Goal: Task Accomplishment & Management: Use online tool/utility

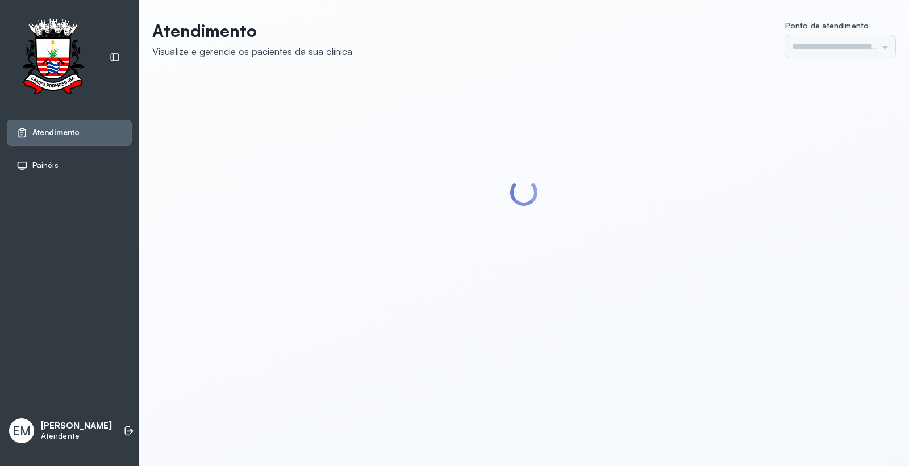
type input "*********"
click at [123, 427] on icon at bounding box center [128, 431] width 11 height 11
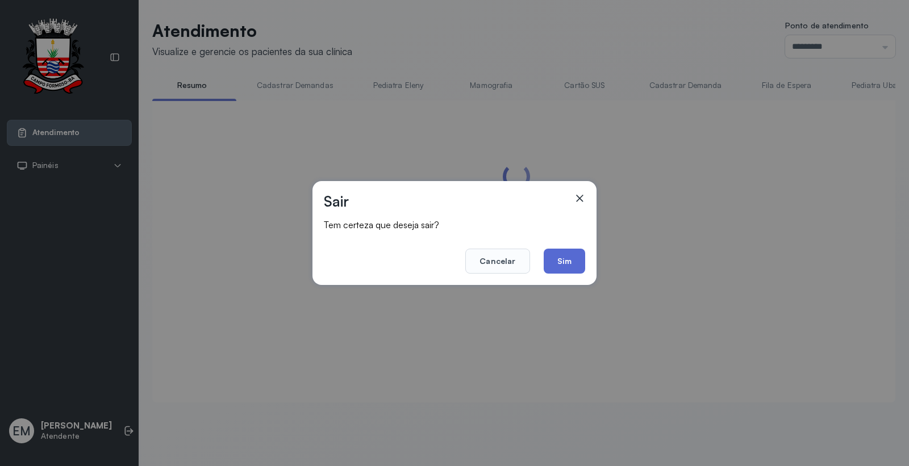
click at [564, 263] on button "Sim" at bounding box center [564, 261] width 41 height 25
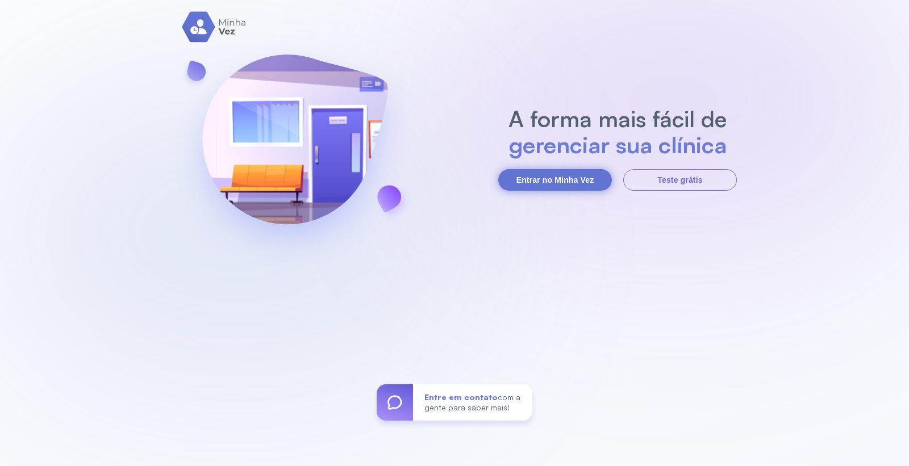
click at [569, 179] on button "Entrar no Minha Vez" at bounding box center [555, 180] width 114 height 22
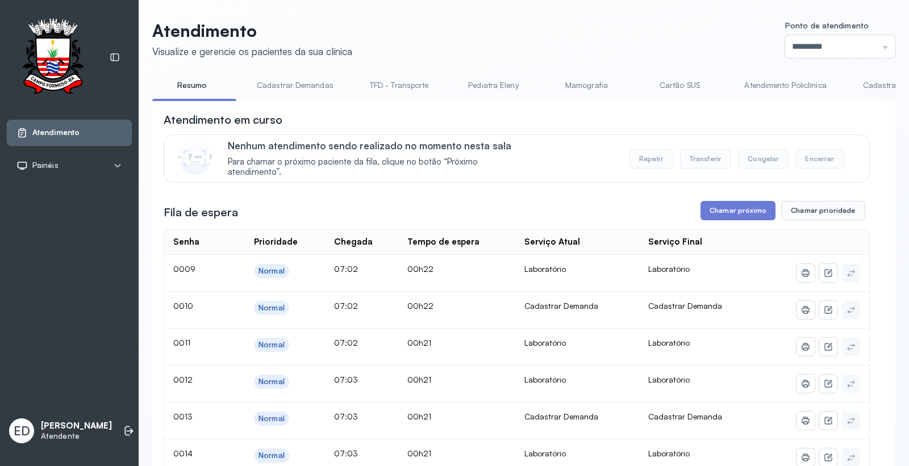
scroll to position [63, 0]
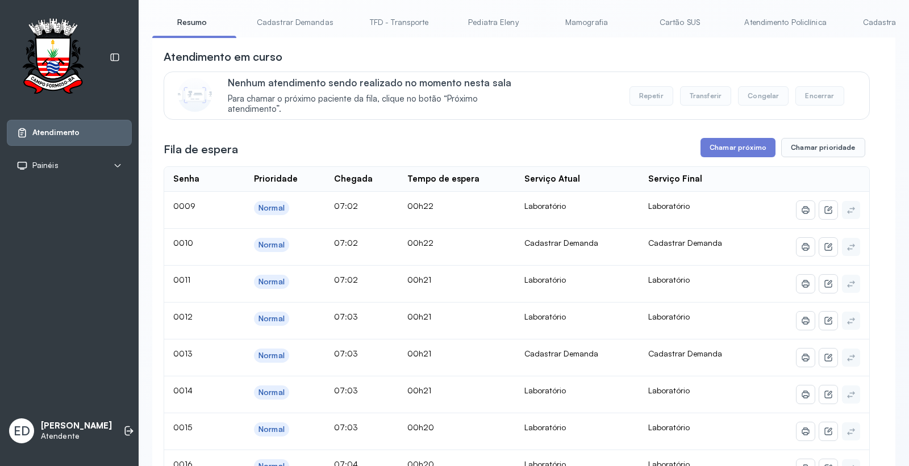
click at [671, 24] on link "Cartão SUS" at bounding box center [680, 22] width 80 height 19
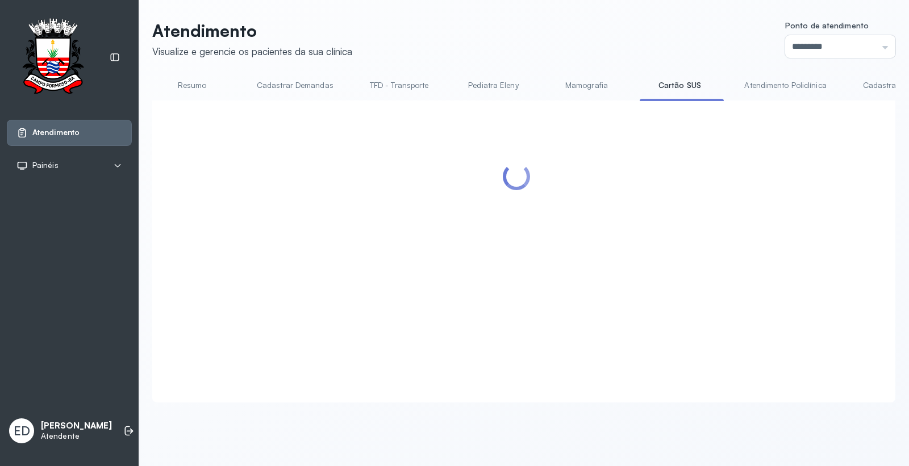
scroll to position [0, 0]
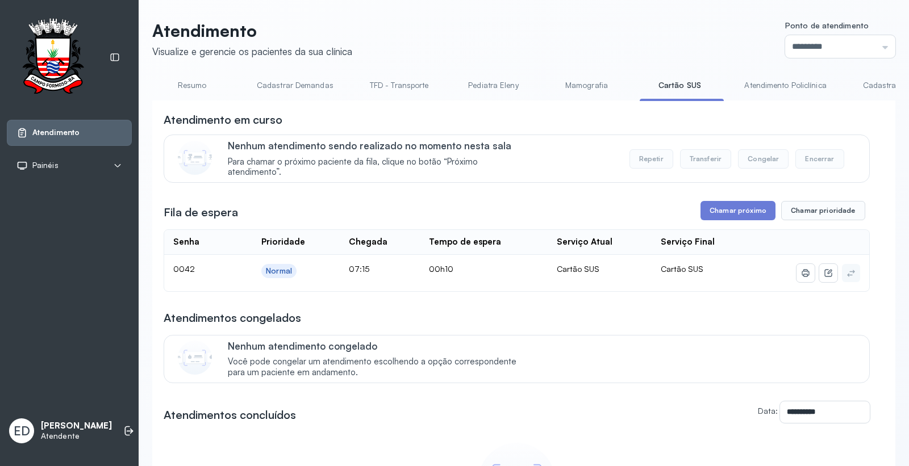
click at [191, 76] on link "Resumo" at bounding box center [192, 85] width 80 height 19
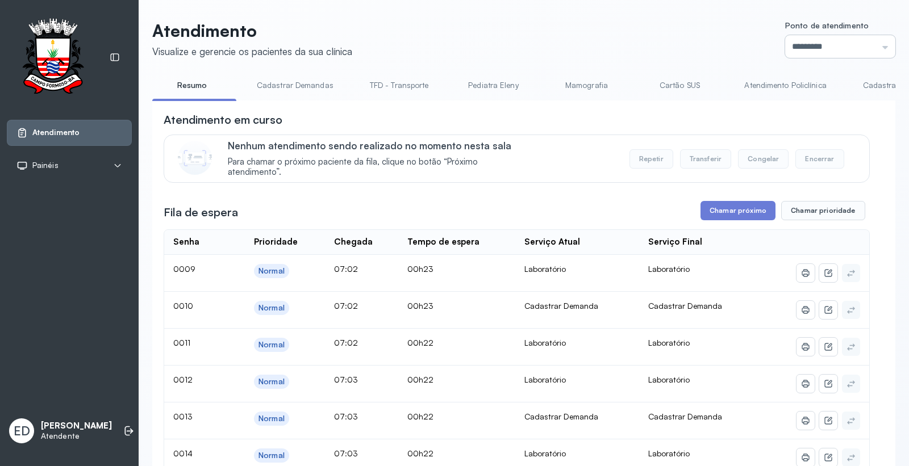
click at [818, 42] on input "*********" at bounding box center [840, 46] width 110 height 23
type input "*********"
click at [737, 218] on button "Chamar próximo" at bounding box center [738, 210] width 75 height 19
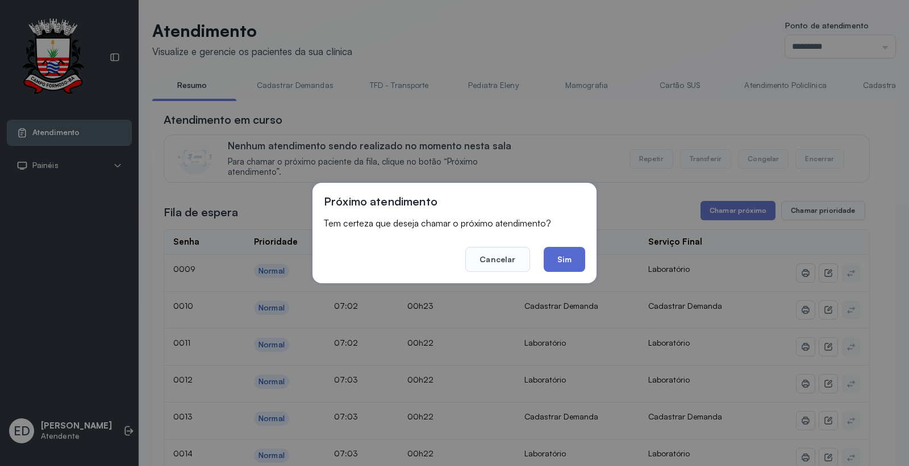
click at [562, 264] on button "Sim" at bounding box center [564, 259] width 41 height 25
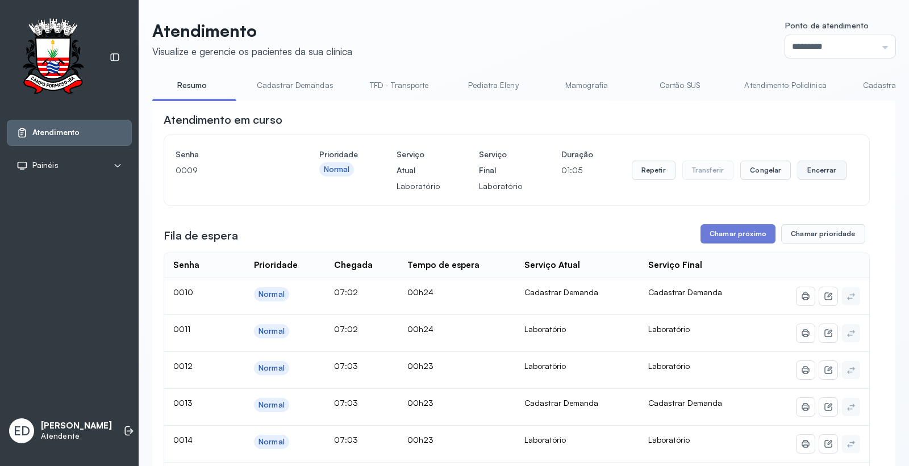
click at [818, 173] on button "Encerrar" at bounding box center [822, 170] width 48 height 19
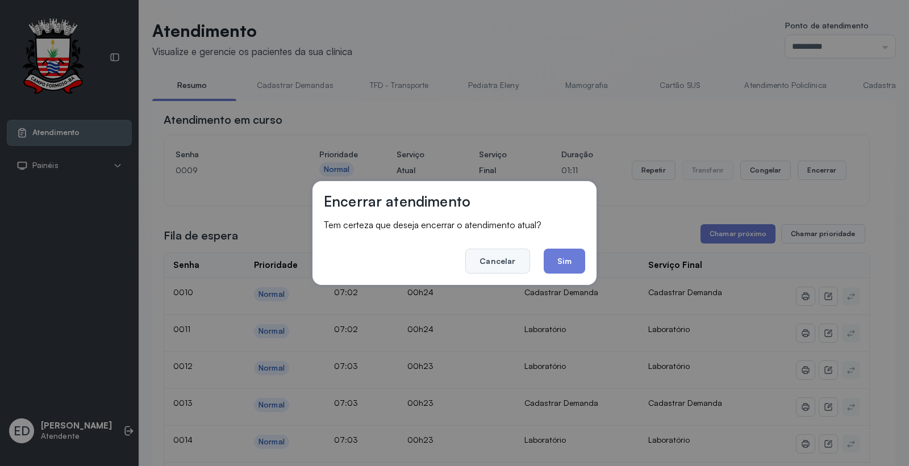
click at [495, 260] on button "Cancelar" at bounding box center [497, 261] width 64 height 25
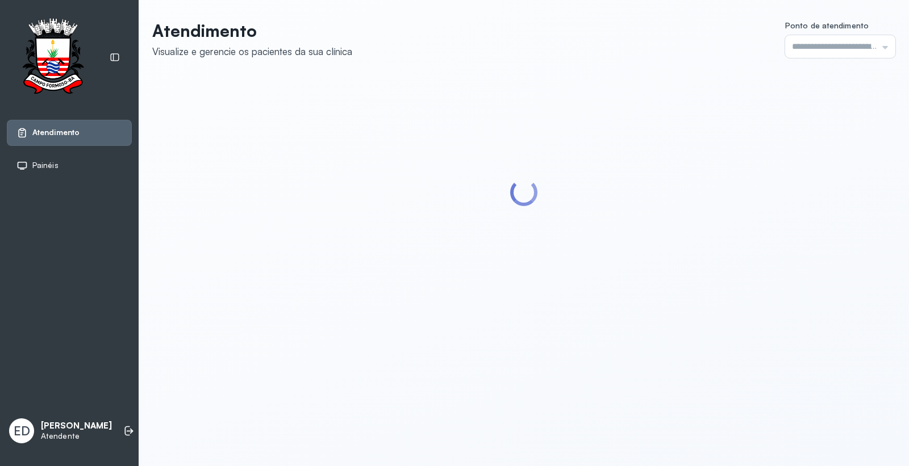
type input "*********"
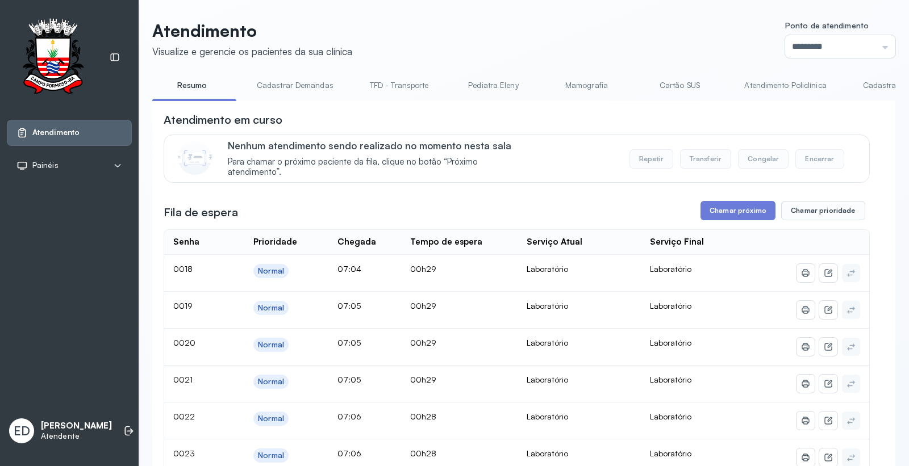
click at [774, 85] on link "Atendimento Policlínica" at bounding box center [785, 85] width 105 height 19
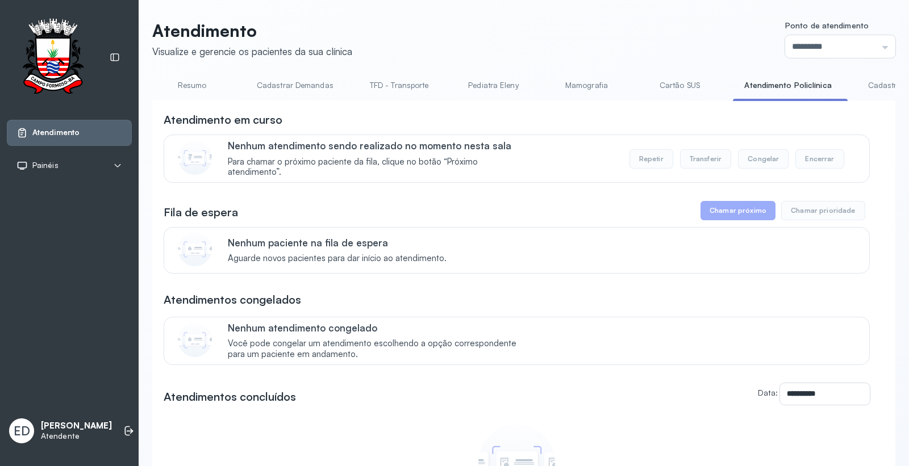
click at [199, 83] on link "Resumo" at bounding box center [192, 85] width 80 height 19
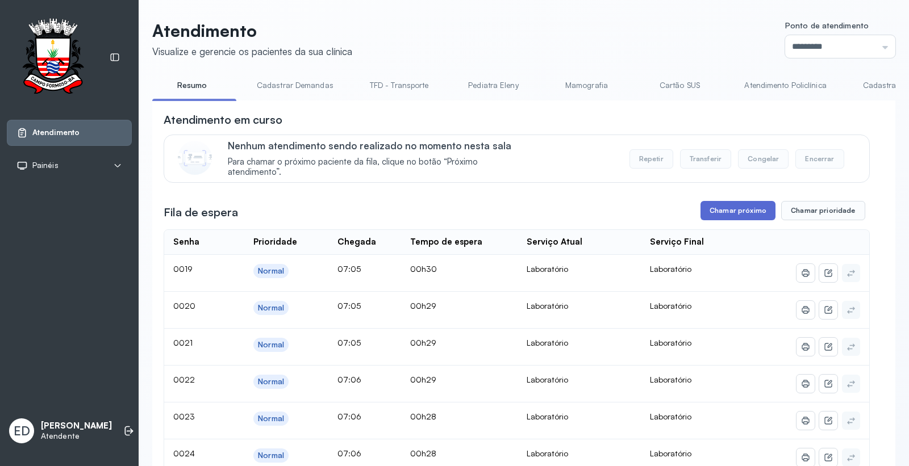
click at [746, 218] on button "Chamar próximo" at bounding box center [738, 210] width 75 height 19
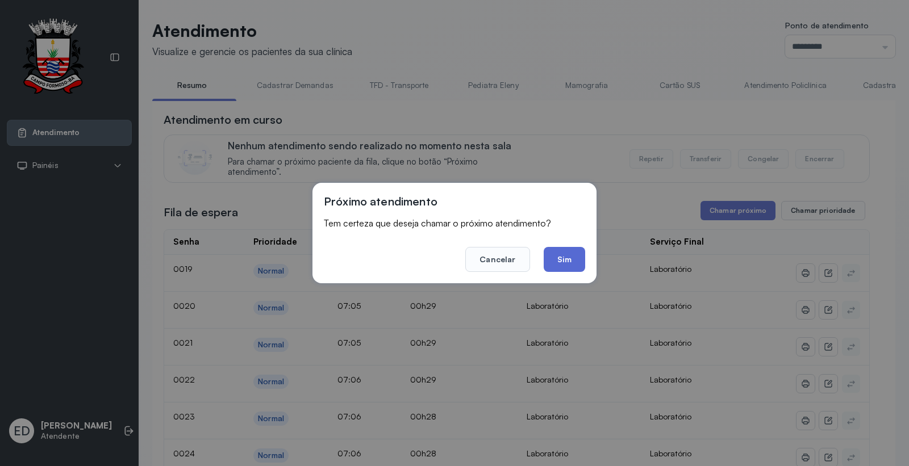
click at [573, 256] on button "Sim" at bounding box center [564, 259] width 41 height 25
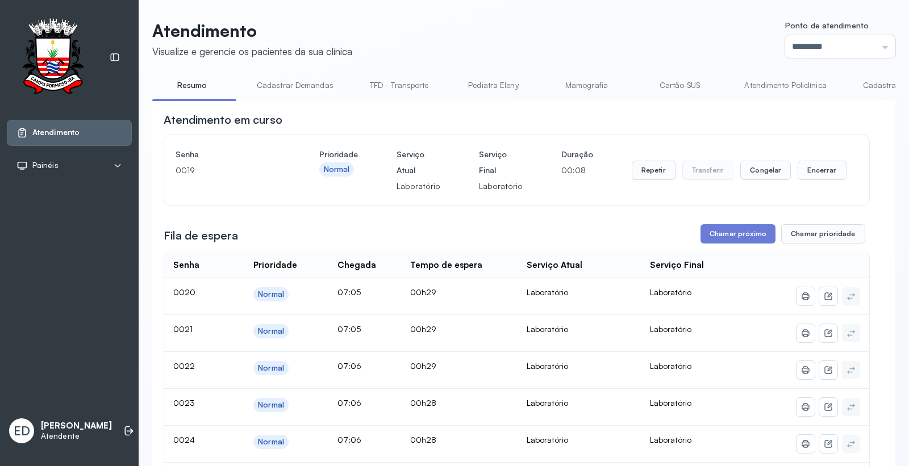
click at [513, 28] on header "Atendimento Visualize e gerencie os pacientes da sua clínica Ponto de atendimen…" at bounding box center [523, 38] width 743 height 37
click at [548, 30] on header "Atendimento Visualize e gerencie os pacientes da sua clínica Ponto de atendimen…" at bounding box center [523, 38] width 743 height 37
click at [548, 31] on header "Atendimento Visualize e gerencie os pacientes da sua clínica Ponto de atendimen…" at bounding box center [523, 38] width 743 height 37
click at [828, 173] on button "Encerrar" at bounding box center [822, 170] width 48 height 19
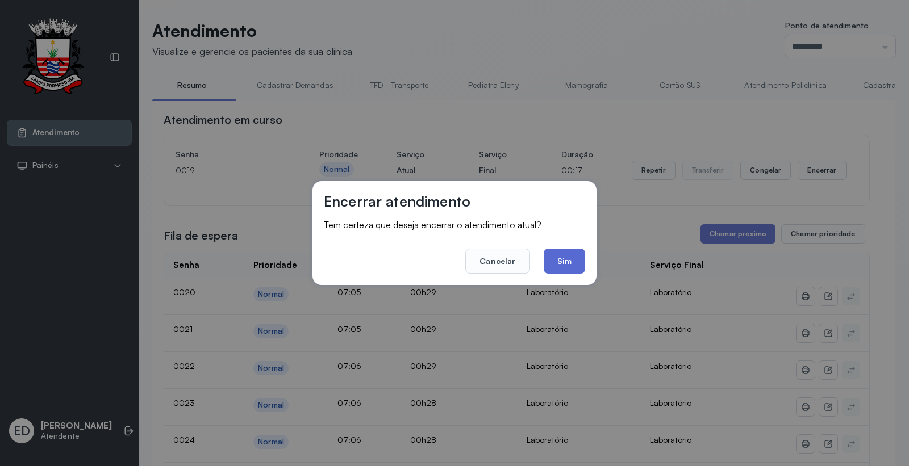
click at [572, 261] on button "Sim" at bounding box center [564, 261] width 41 height 25
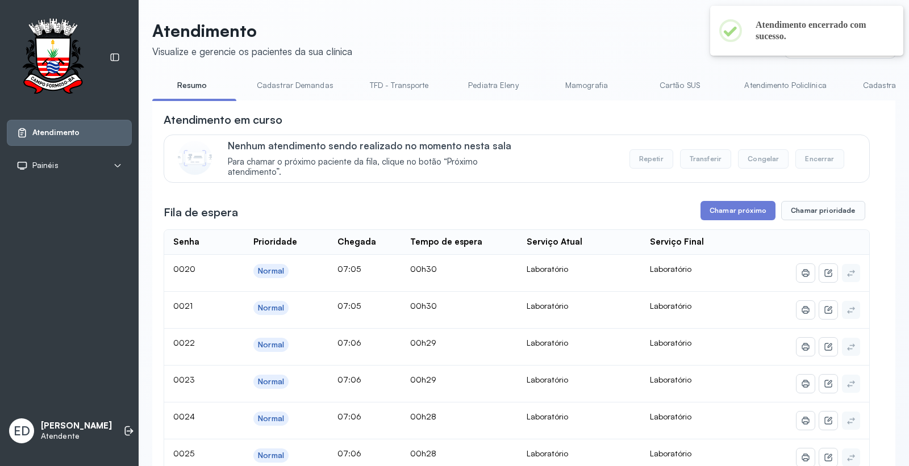
click at [560, 44] on header "Atendimento Visualize e gerencie os pacientes da sua clínica Ponto de atendimen…" at bounding box center [523, 38] width 743 height 37
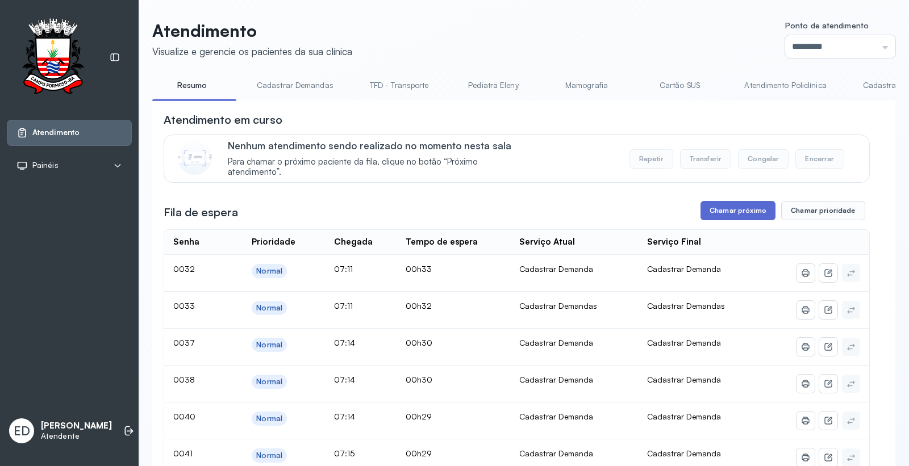
click at [719, 215] on button "Chamar próximo" at bounding box center [738, 210] width 75 height 19
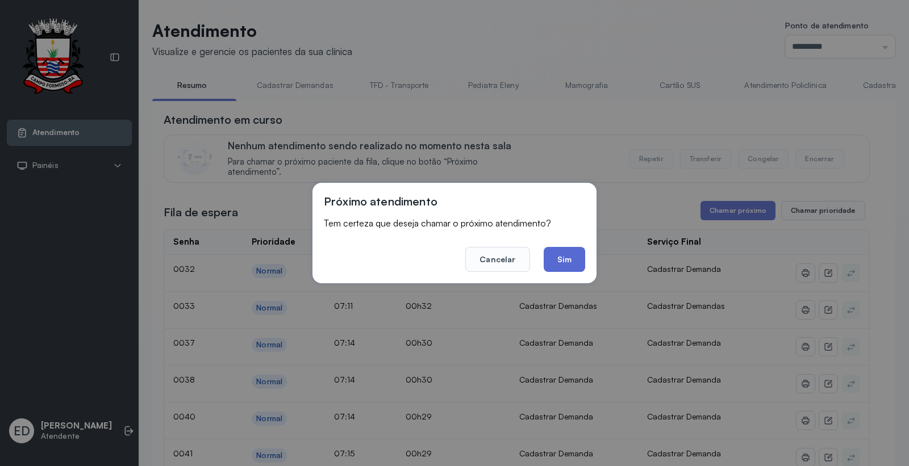
click at [561, 258] on button "Sim" at bounding box center [564, 259] width 41 height 25
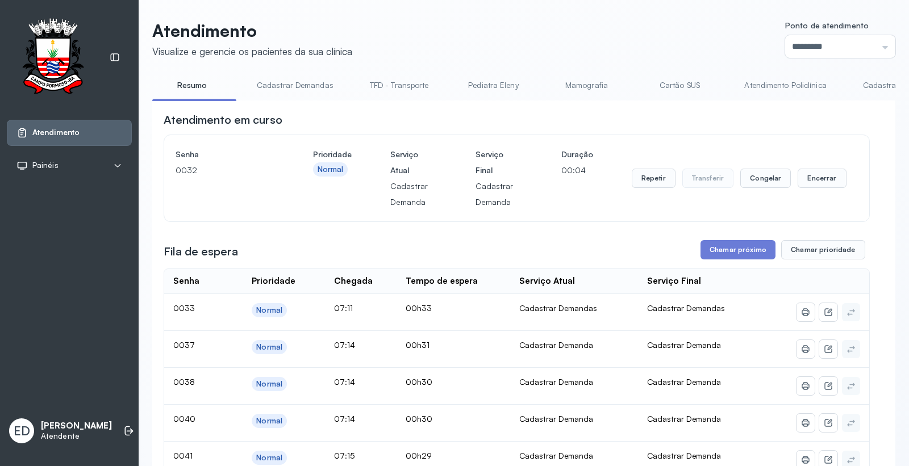
click at [811, 168] on div "Repetir Transferir Congelar Encerrar" at bounding box center [739, 179] width 215 height 64
click at [802, 177] on button "Encerrar" at bounding box center [822, 178] width 48 height 19
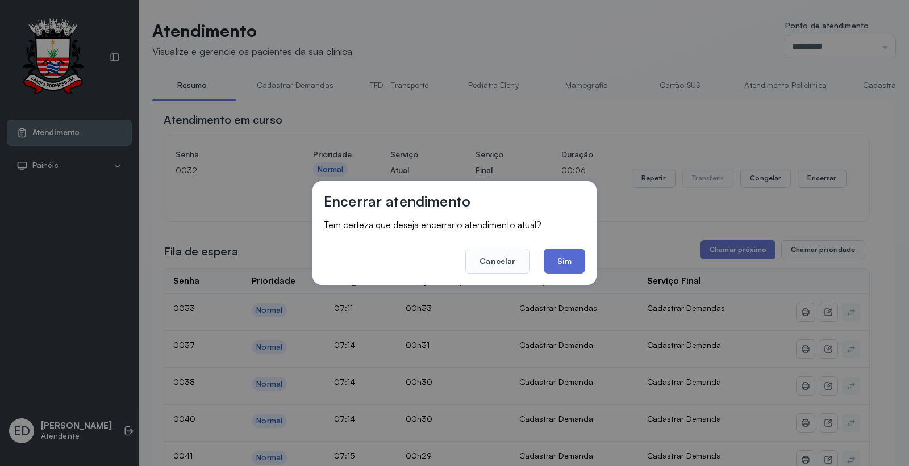
click at [576, 262] on button "Sim" at bounding box center [564, 261] width 41 height 25
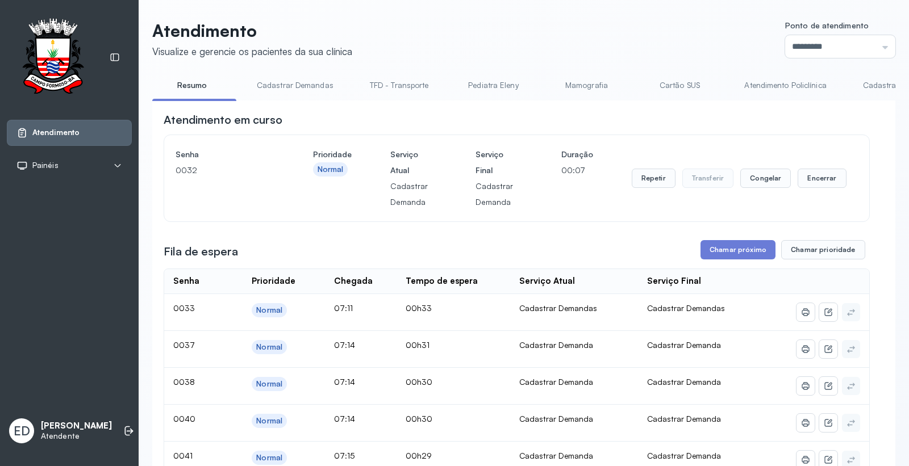
click at [618, 38] on header "Atendimento Visualize e gerencie os pacientes da sua clínica Ponto de atendimen…" at bounding box center [523, 38] width 743 height 37
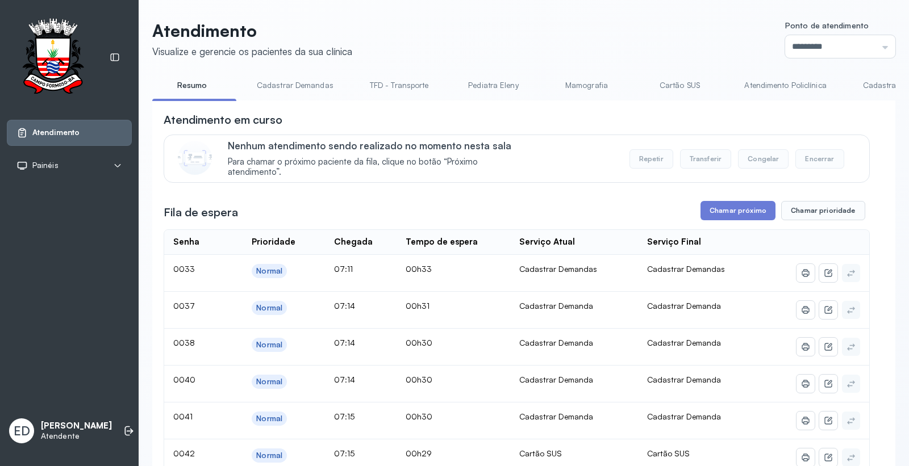
click at [621, 32] on header "Atendimento Visualize e gerencie os pacientes da sua clínica Ponto de atendimen…" at bounding box center [523, 38] width 743 height 37
click at [737, 215] on button "Chamar próximo" at bounding box center [738, 210] width 75 height 19
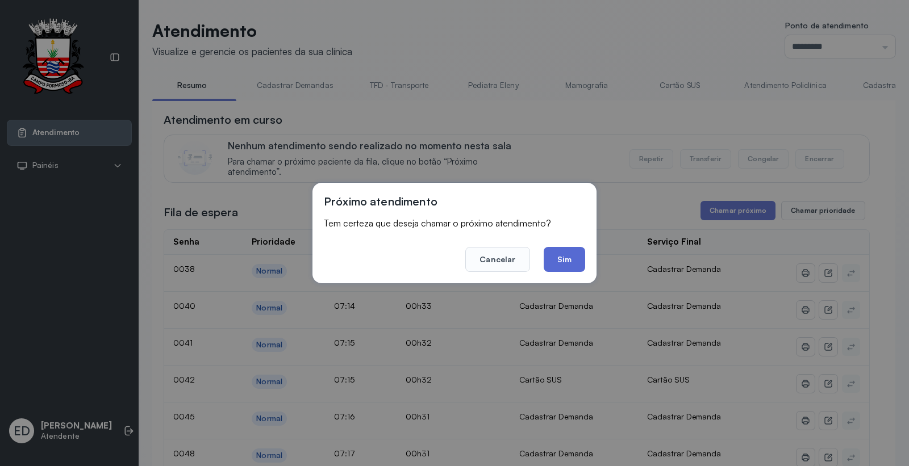
click at [558, 260] on button "Sim" at bounding box center [564, 259] width 41 height 25
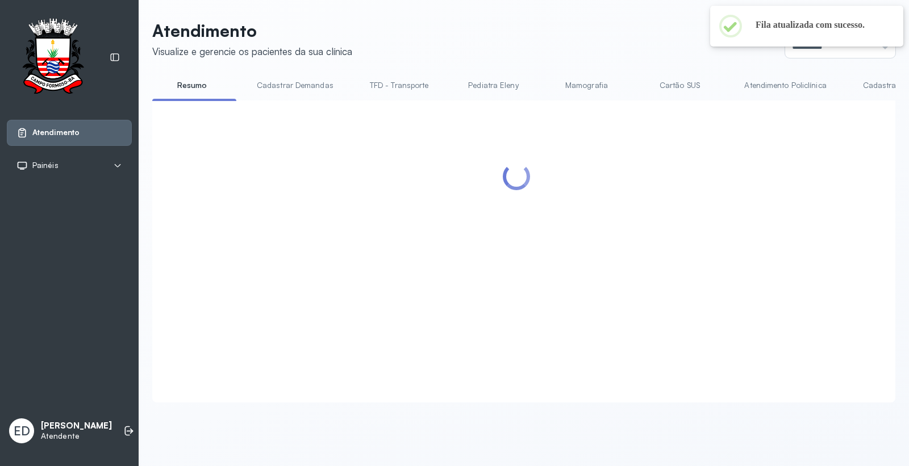
click at [553, 24] on header "Atendimento Visualize e gerencie os pacientes da sua clínica Ponto de atendimen…" at bounding box center [523, 38] width 743 height 37
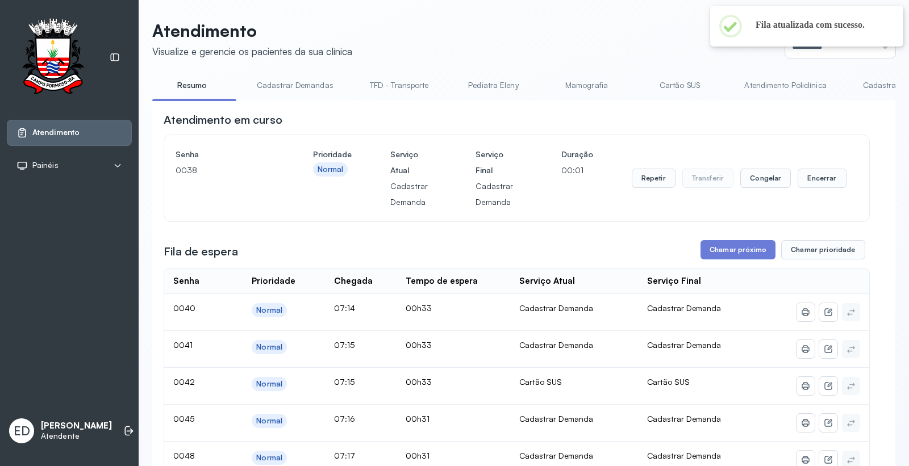
click at [615, 27] on header "Atendimento Visualize e gerencie os pacientes da sua clínica Ponto de atendimen…" at bounding box center [523, 38] width 743 height 37
click at [632, 29] on header "Atendimento Visualize e gerencie os pacientes da sua clínica Ponto de atendimen…" at bounding box center [523, 38] width 743 height 37
click at [822, 182] on button "Encerrar" at bounding box center [822, 178] width 48 height 19
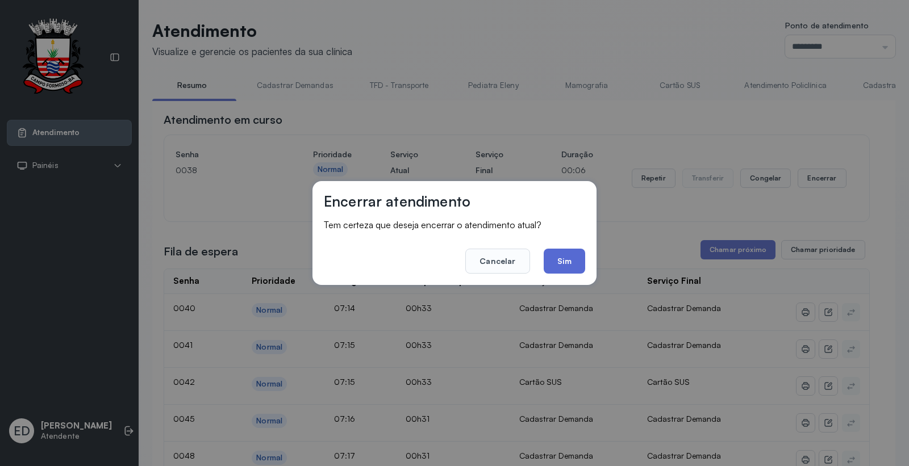
click at [563, 269] on button "Sim" at bounding box center [564, 261] width 41 height 25
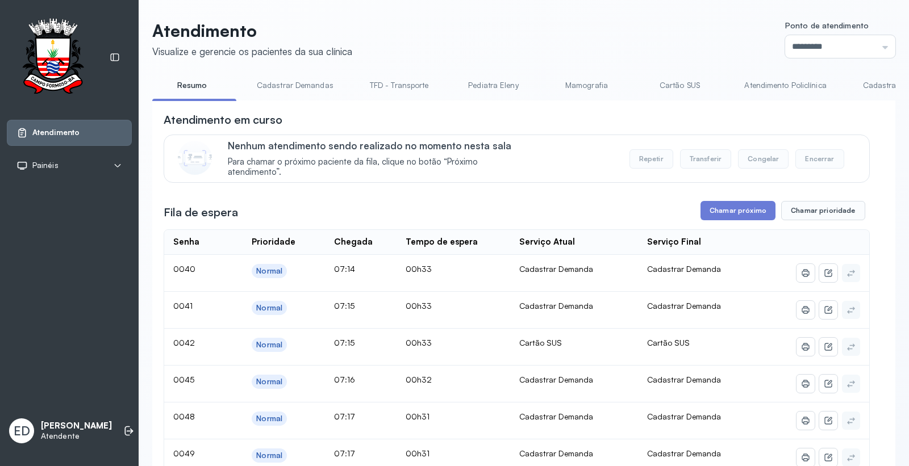
click at [502, 36] on header "Atendimento Visualize e gerencie os pacientes da sua clínica Ponto de atendimen…" at bounding box center [523, 38] width 743 height 37
click at [726, 212] on button "Chamar próximo" at bounding box center [738, 210] width 75 height 19
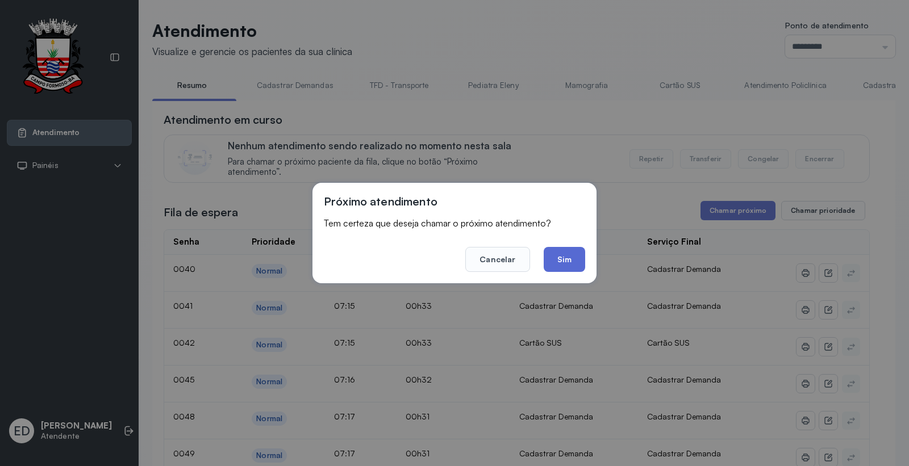
click at [572, 258] on button "Sim" at bounding box center [564, 259] width 41 height 25
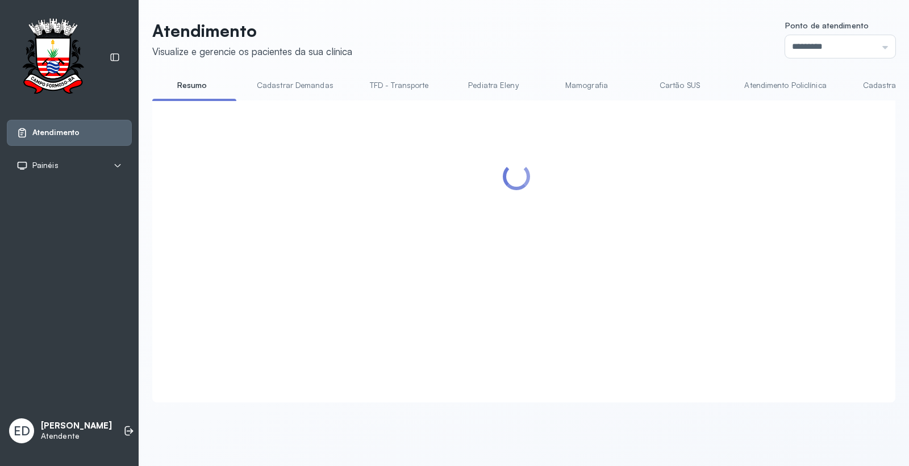
click at [765, 85] on link "Atendimento Policlínica" at bounding box center [785, 85] width 105 height 19
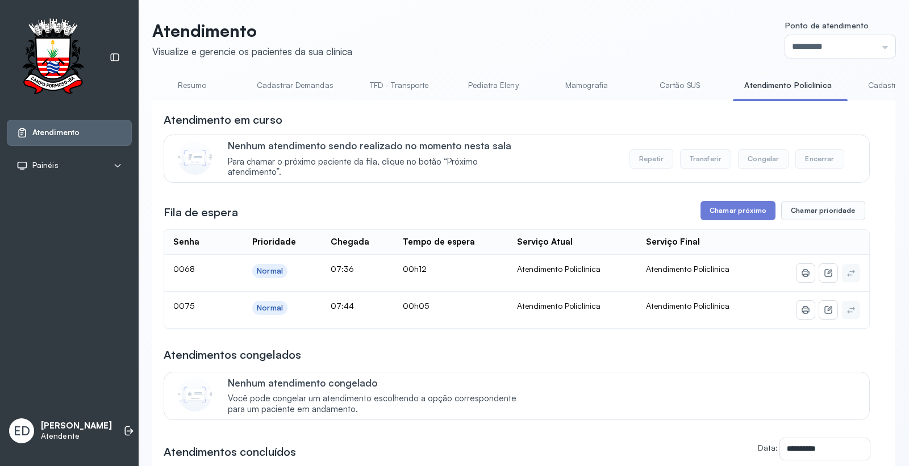
click at [672, 87] on link "Cartão SUS" at bounding box center [680, 85] width 80 height 19
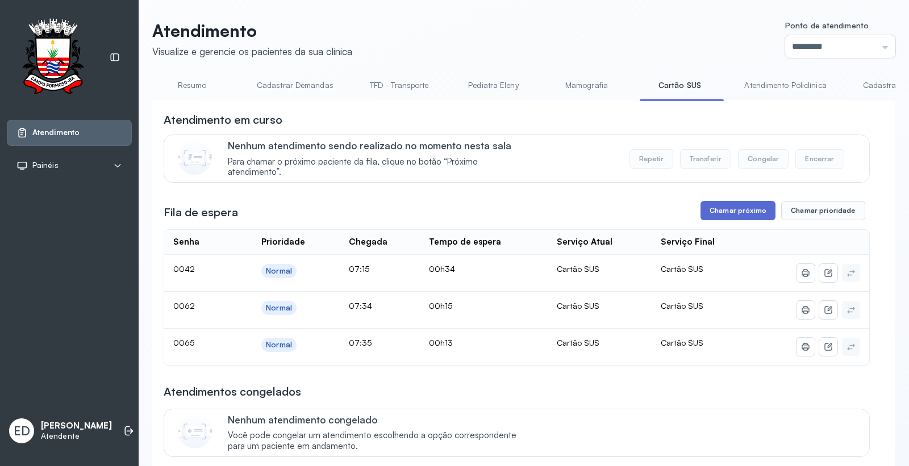
click at [706, 218] on button "Chamar próximo" at bounding box center [738, 210] width 75 height 19
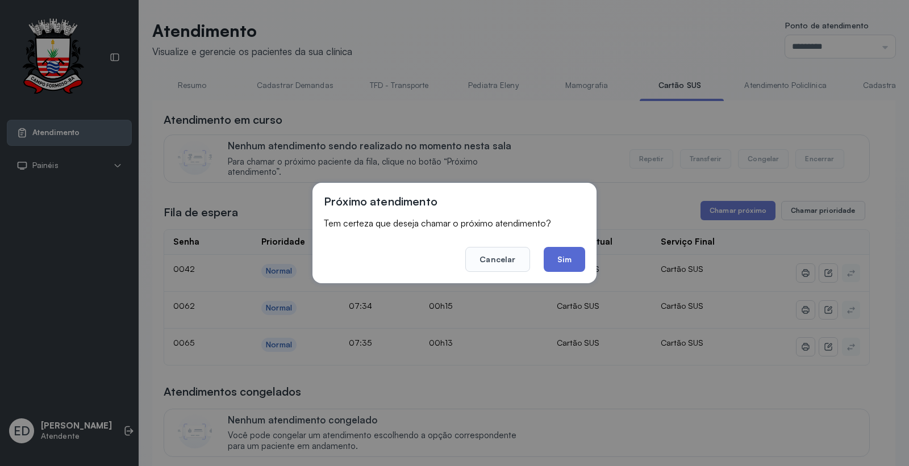
click at [567, 265] on button "Sim" at bounding box center [564, 259] width 41 height 25
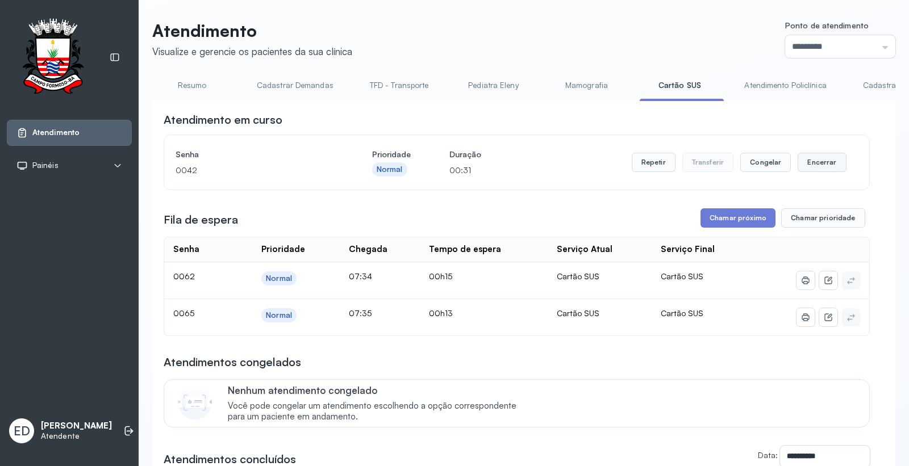
click at [808, 160] on button "Encerrar" at bounding box center [822, 162] width 48 height 19
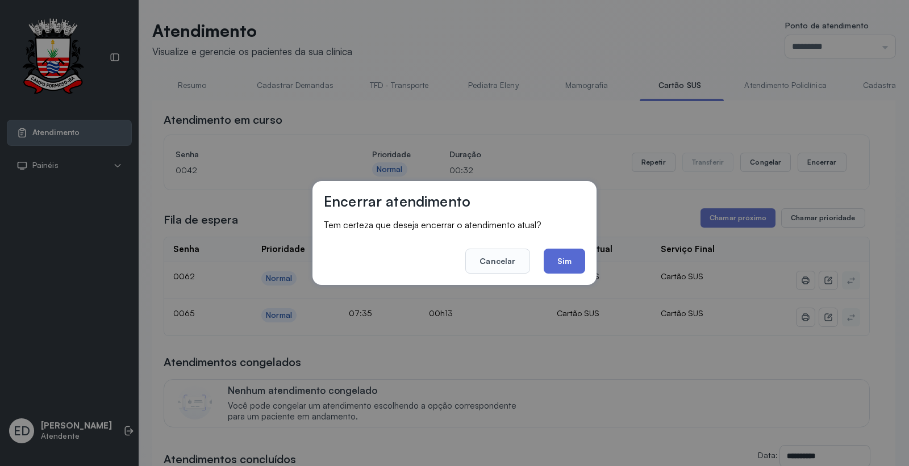
click at [570, 265] on button "Sim" at bounding box center [564, 261] width 41 height 25
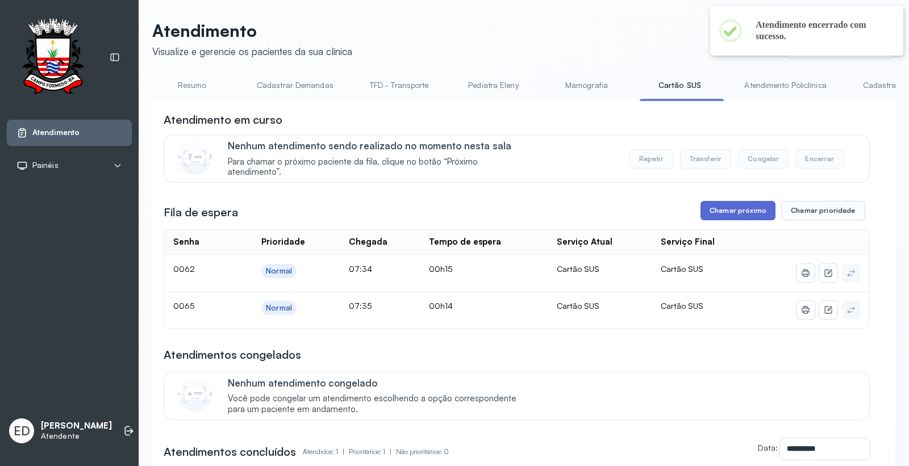
click at [715, 220] on button "Chamar próximo" at bounding box center [738, 210] width 75 height 19
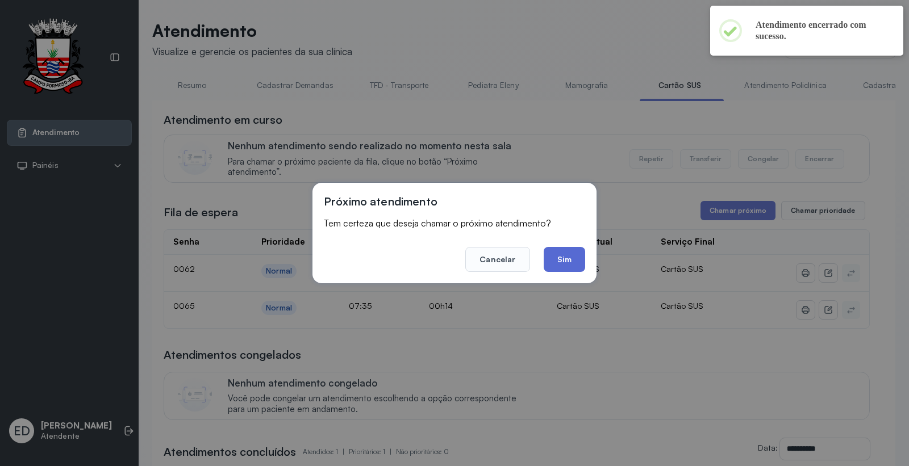
click at [572, 262] on button "Sim" at bounding box center [564, 259] width 41 height 25
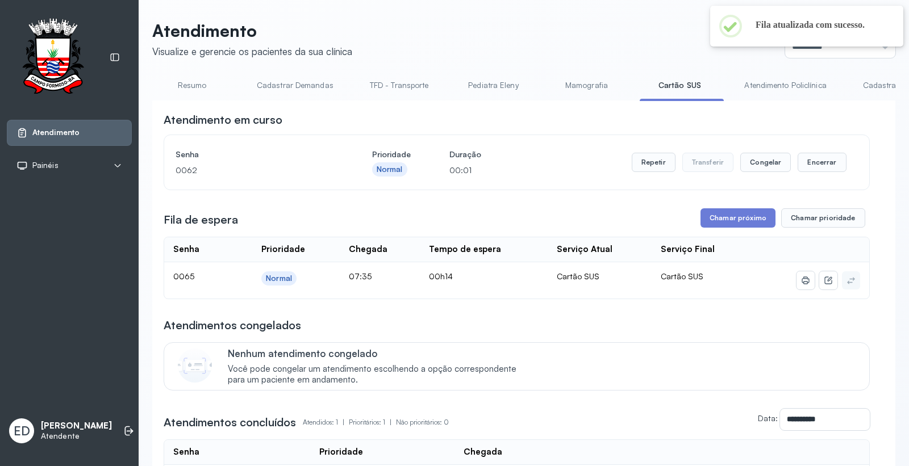
click at [195, 84] on link "Resumo" at bounding box center [192, 85] width 80 height 19
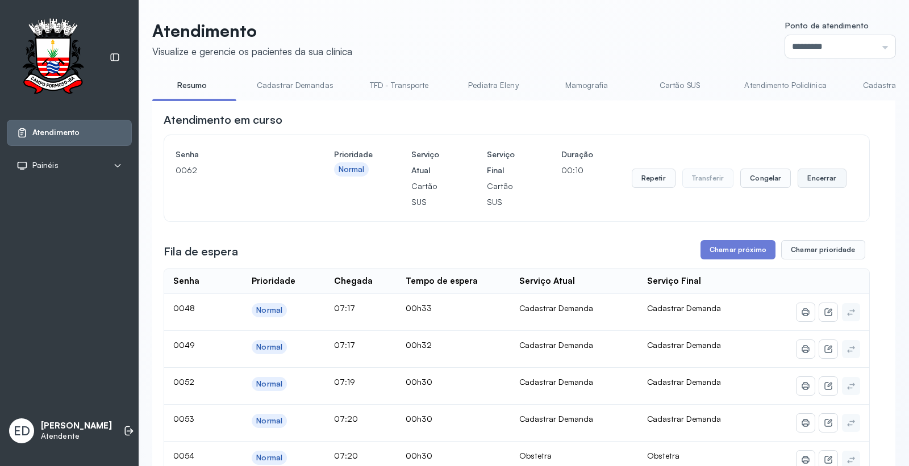
click at [802, 178] on button "Encerrar" at bounding box center [822, 178] width 48 height 19
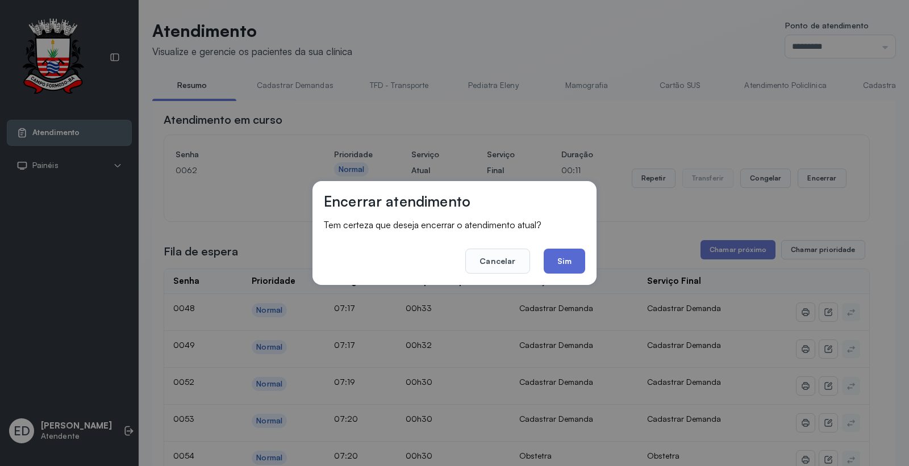
click at [565, 259] on button "Sim" at bounding box center [564, 261] width 41 height 25
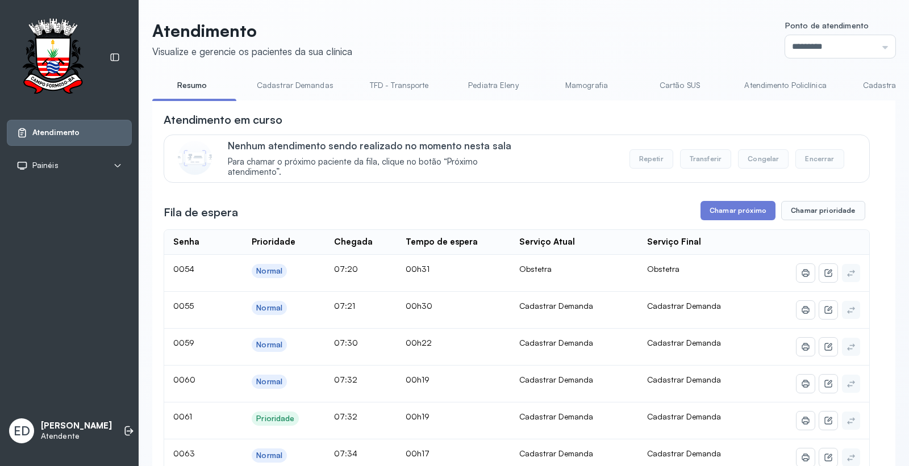
click at [672, 85] on link "Cartão SUS" at bounding box center [680, 85] width 80 height 19
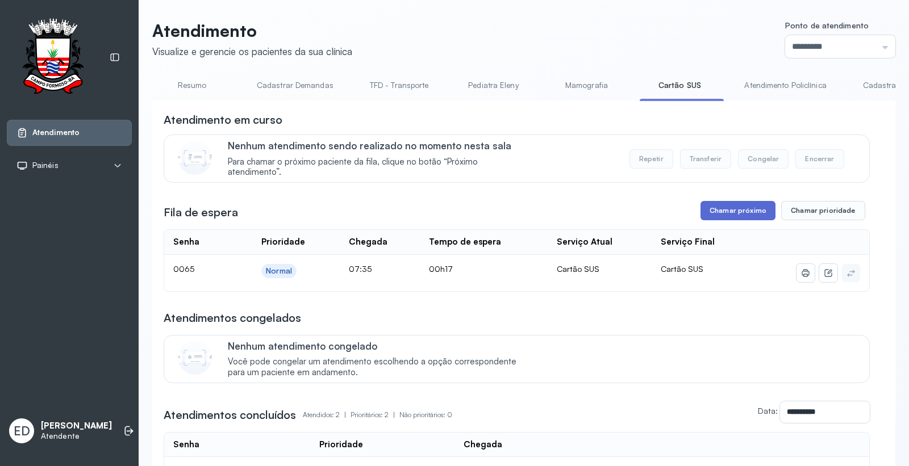
click at [711, 214] on button "Chamar próximo" at bounding box center [738, 210] width 75 height 19
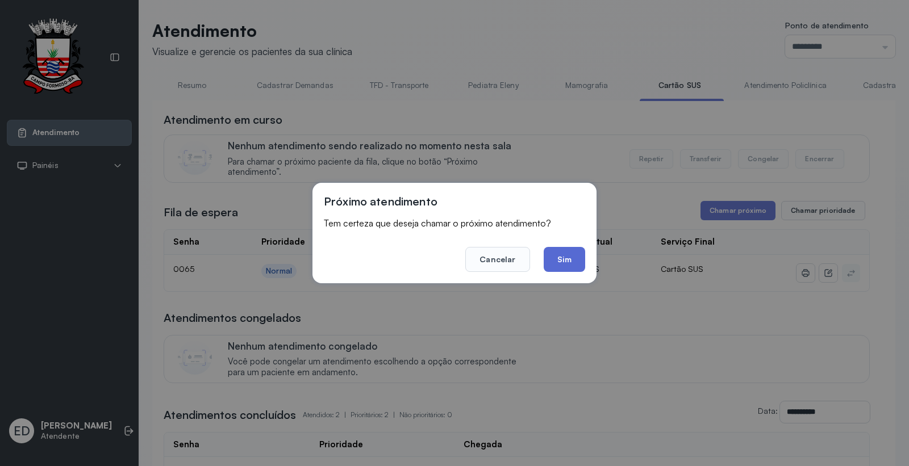
click at [565, 259] on button "Sim" at bounding box center [564, 259] width 41 height 25
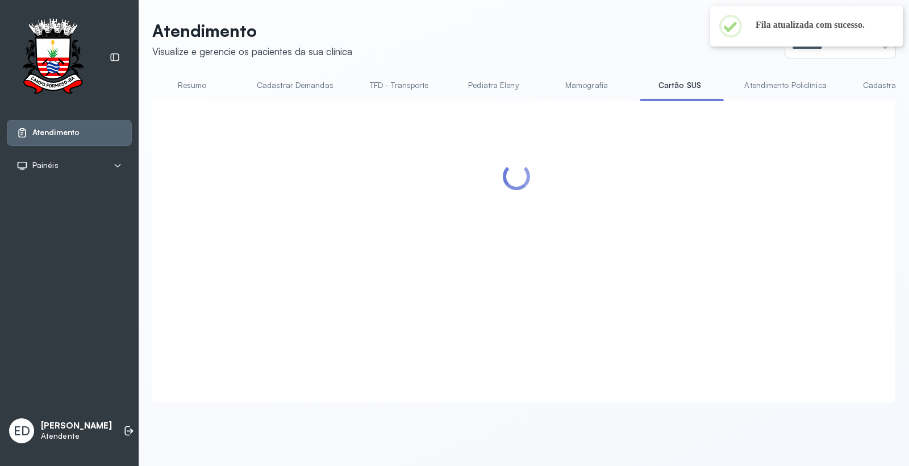
click at [800, 80] on link "Atendimento Policlínica" at bounding box center [785, 85] width 105 height 19
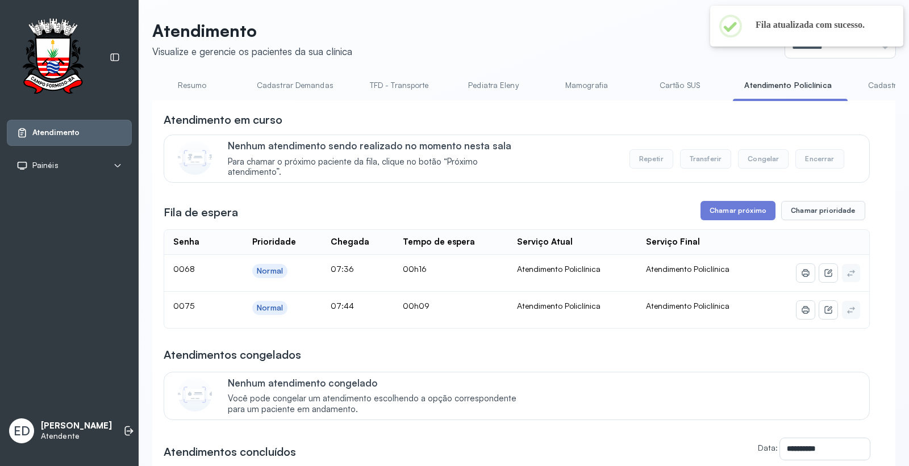
click at [349, 24] on p "Atendimento" at bounding box center [252, 30] width 200 height 20
click at [353, 31] on header "Atendimento Visualize e gerencie os pacientes da sua clínica Ponto de atendimen…" at bounding box center [523, 38] width 743 height 37
click at [459, 30] on header "Atendimento Visualize e gerencie os pacientes da sua clínica Ponto de atendimen…" at bounding box center [523, 38] width 743 height 37
click at [600, 53] on header "Atendimento Visualize e gerencie os pacientes da sua clínica Ponto de atendimen…" at bounding box center [523, 38] width 743 height 37
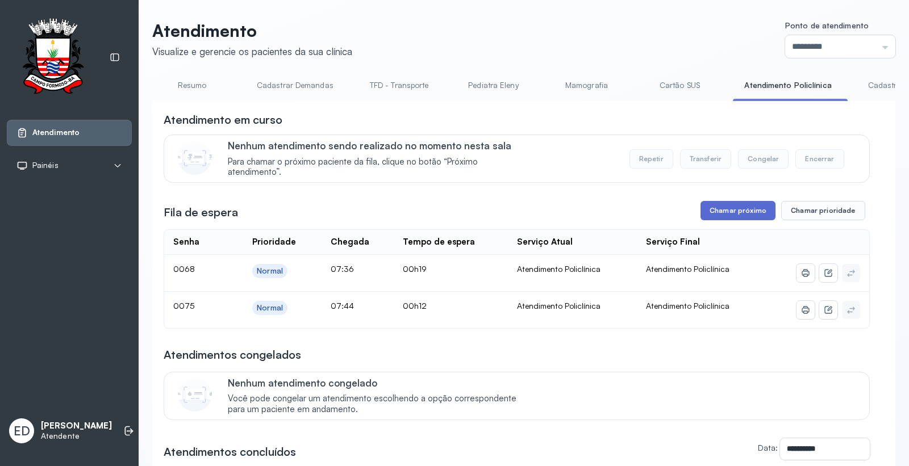
drag, startPoint x: 728, startPoint y: 209, endPoint x: 726, endPoint y: 214, distance: 6.4
click at [726, 214] on button "Chamar próximo" at bounding box center [738, 210] width 75 height 19
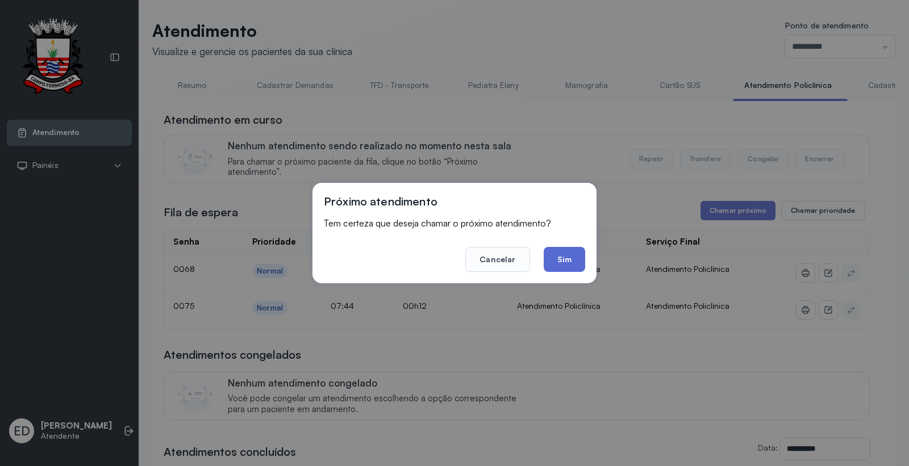
click at [569, 264] on button "Sim" at bounding box center [564, 259] width 41 height 25
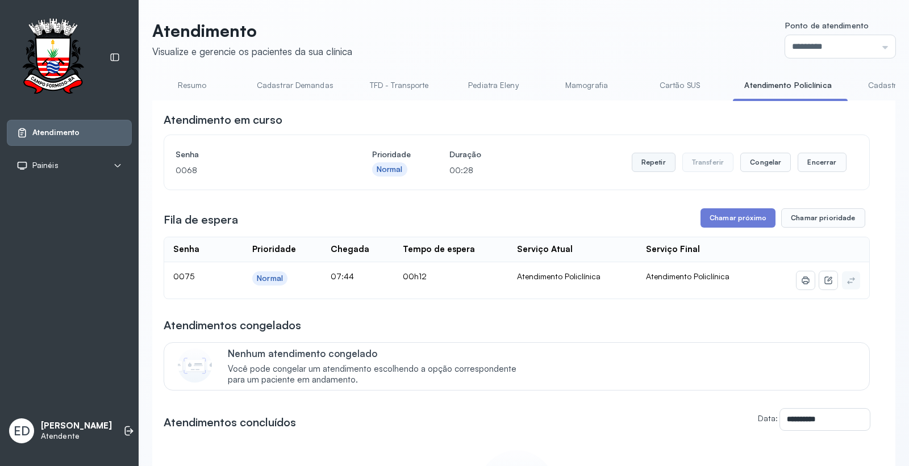
click at [651, 169] on button "Repetir" at bounding box center [654, 162] width 44 height 19
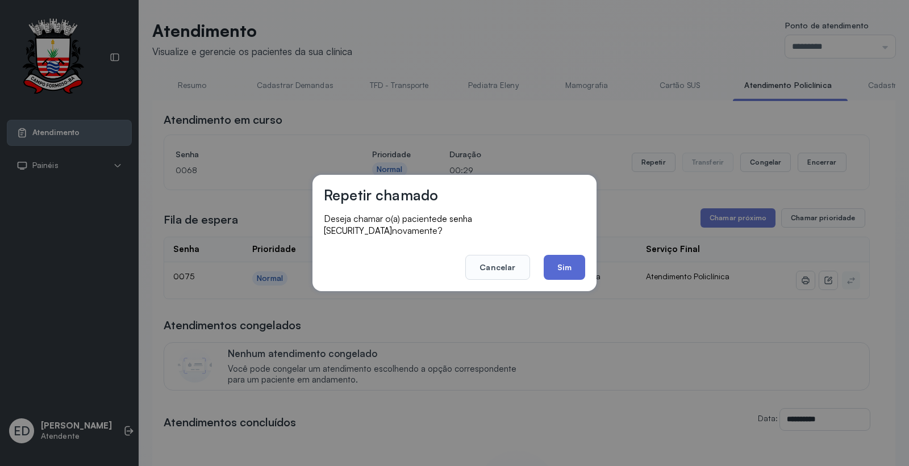
click at [557, 271] on button "Sim" at bounding box center [564, 267] width 41 height 25
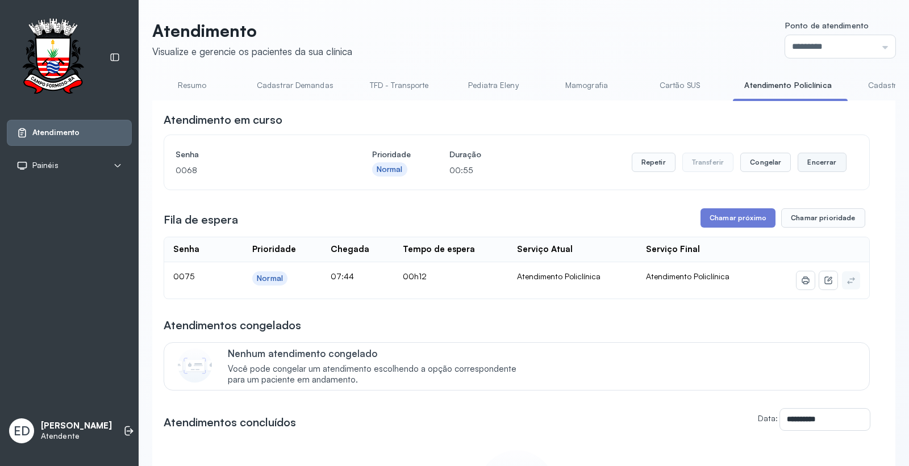
click at [825, 161] on button "Encerrar" at bounding box center [822, 162] width 48 height 19
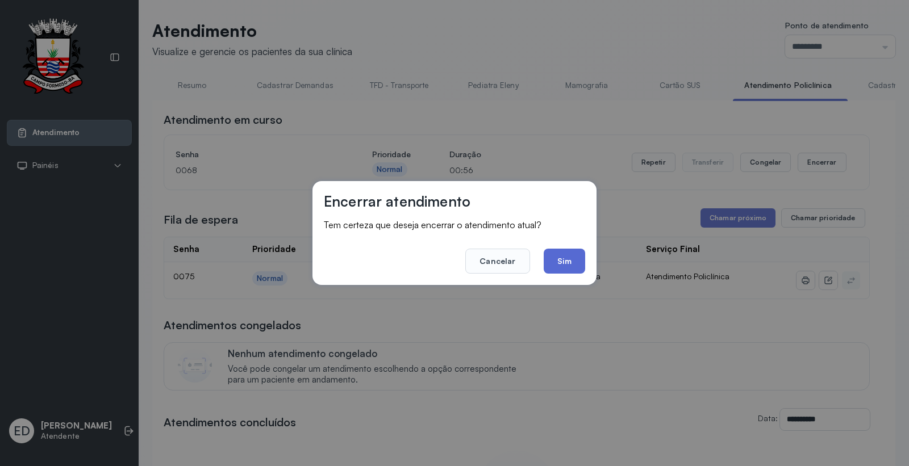
click at [561, 270] on button "Sim" at bounding box center [564, 261] width 41 height 25
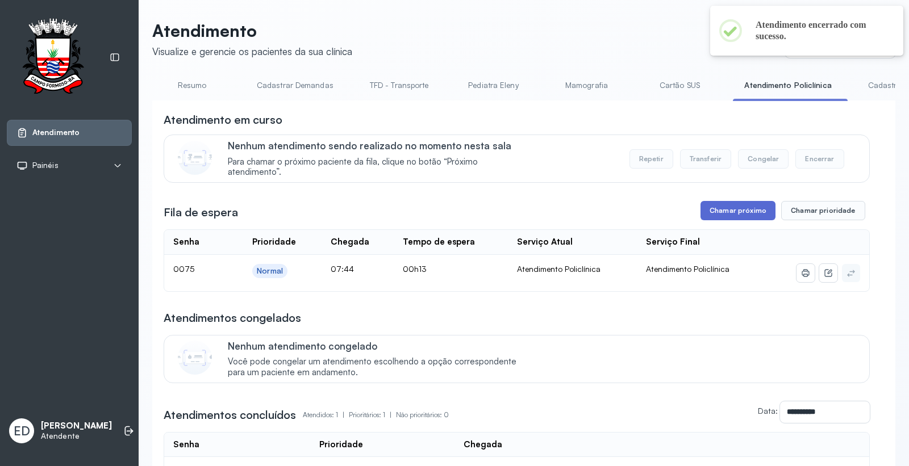
click at [722, 207] on button "Chamar próximo" at bounding box center [738, 210] width 75 height 19
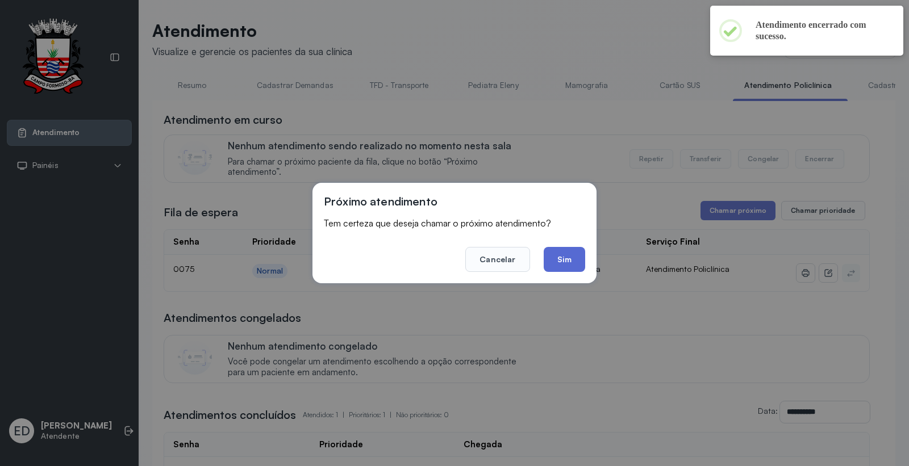
click at [560, 259] on button "Sim" at bounding box center [564, 259] width 41 height 25
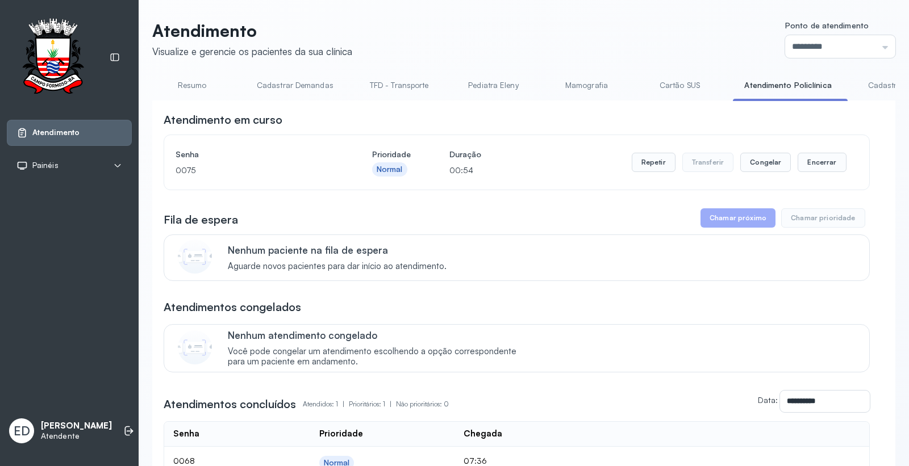
click at [196, 89] on link "Resumo" at bounding box center [192, 85] width 80 height 19
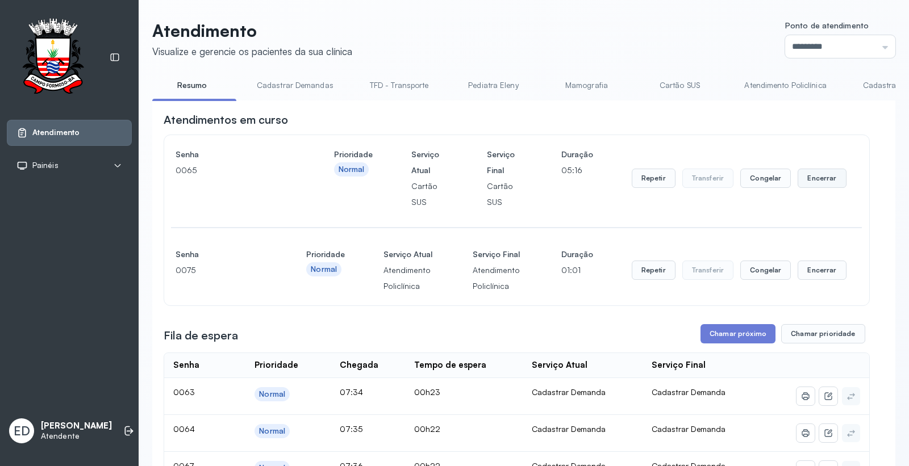
click at [820, 178] on button "Encerrar" at bounding box center [822, 178] width 48 height 19
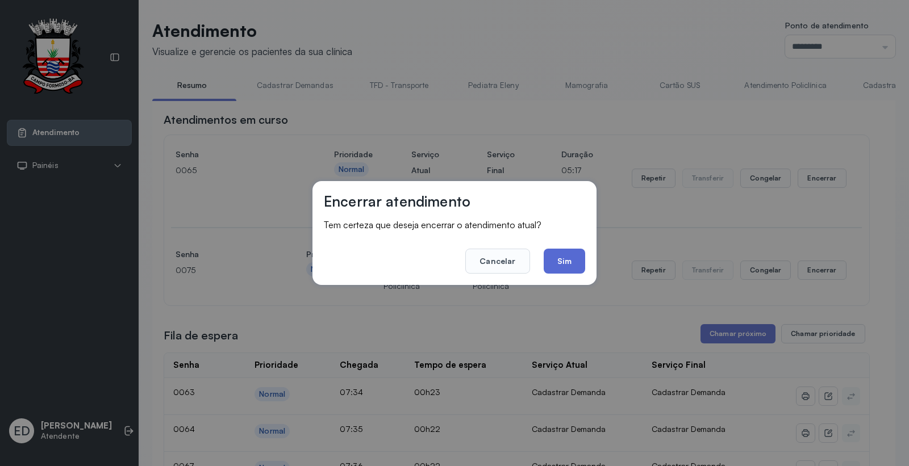
click at [574, 262] on button "Sim" at bounding box center [564, 261] width 41 height 25
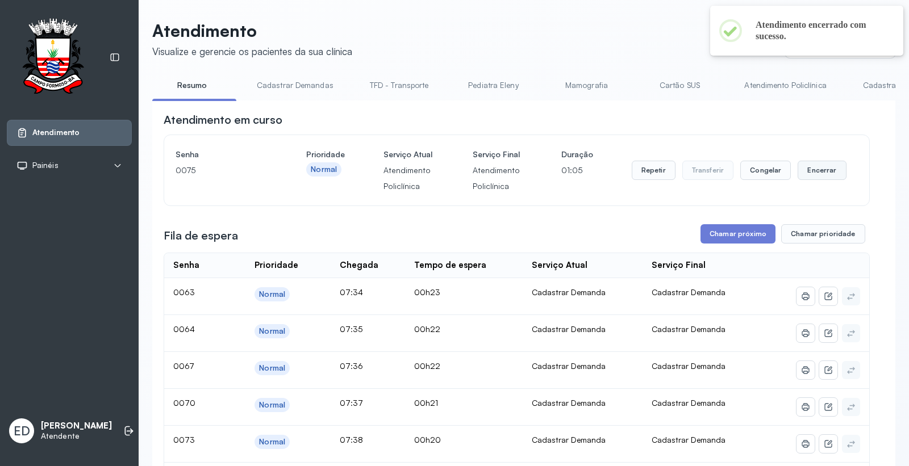
click at [807, 167] on button "Encerrar" at bounding box center [822, 170] width 48 height 19
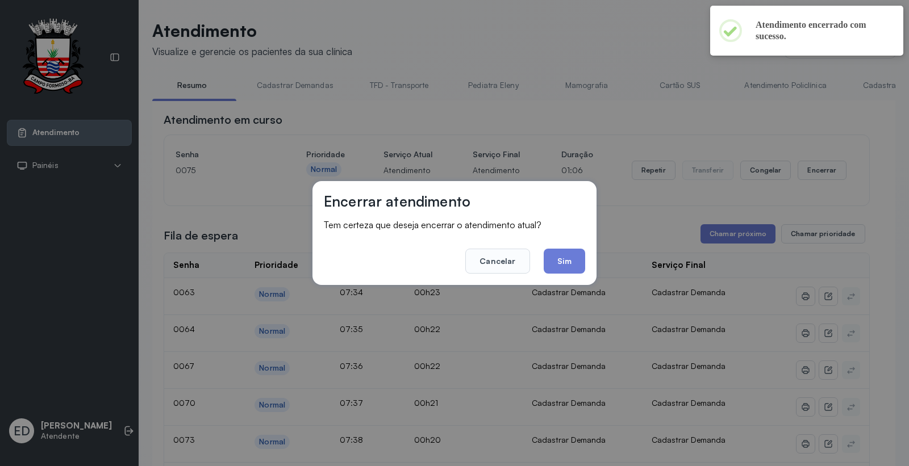
click at [573, 262] on button "Sim" at bounding box center [564, 261] width 41 height 25
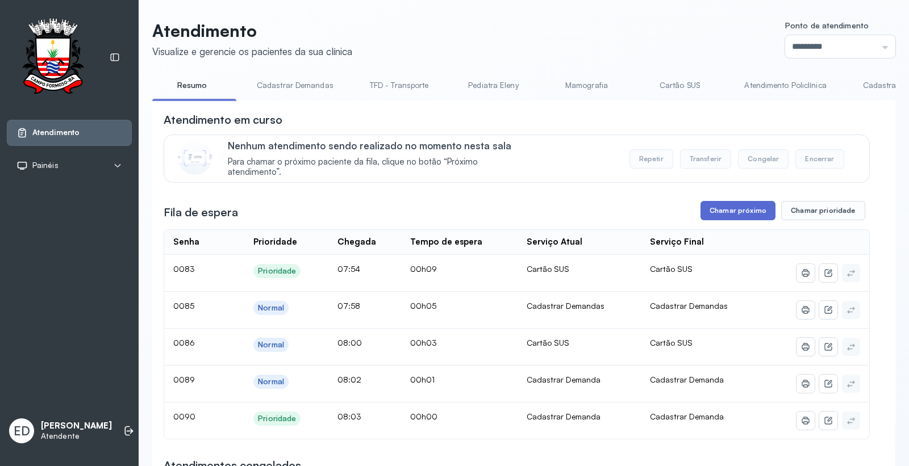
drag, startPoint x: 713, startPoint y: 213, endPoint x: 709, endPoint y: 218, distance: 6.5
click at [709, 218] on button "Chamar próximo" at bounding box center [738, 210] width 75 height 19
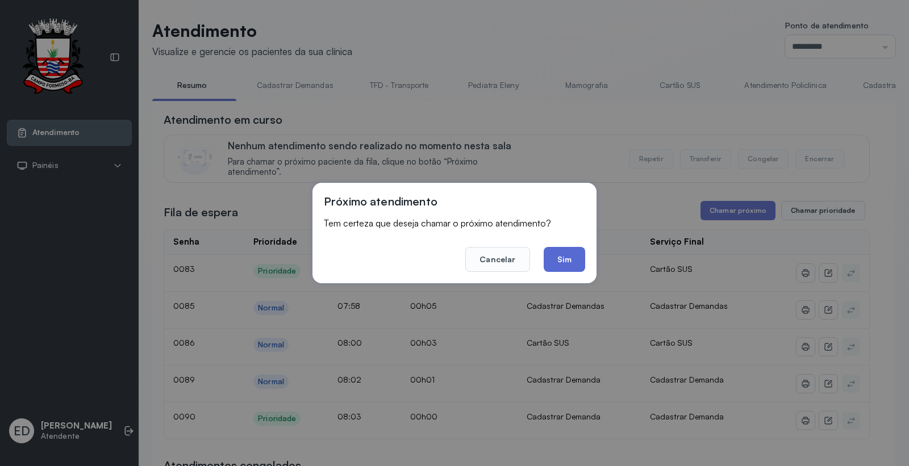
click at [564, 263] on button "Sim" at bounding box center [564, 259] width 41 height 25
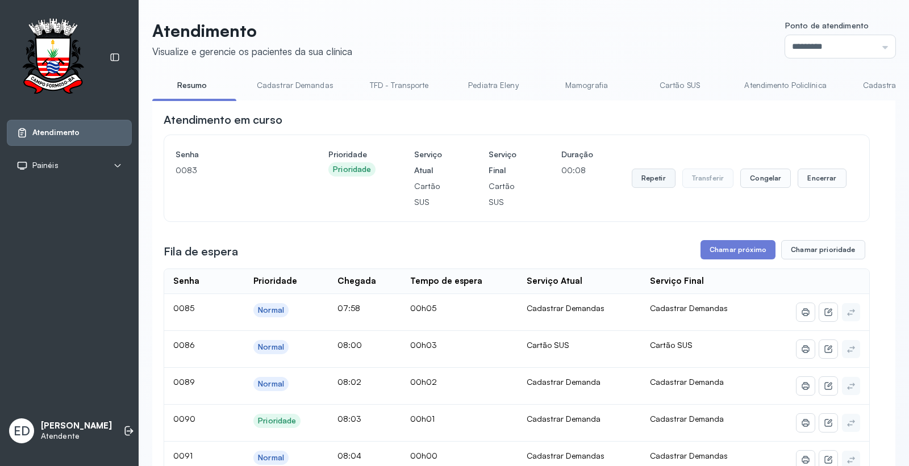
click at [657, 182] on button "Repetir" at bounding box center [654, 178] width 44 height 19
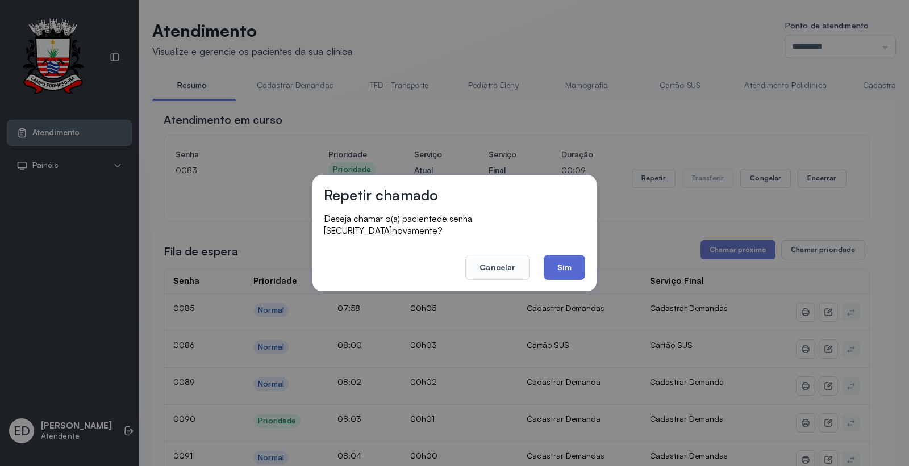
click at [575, 257] on button "Sim" at bounding box center [564, 267] width 41 height 25
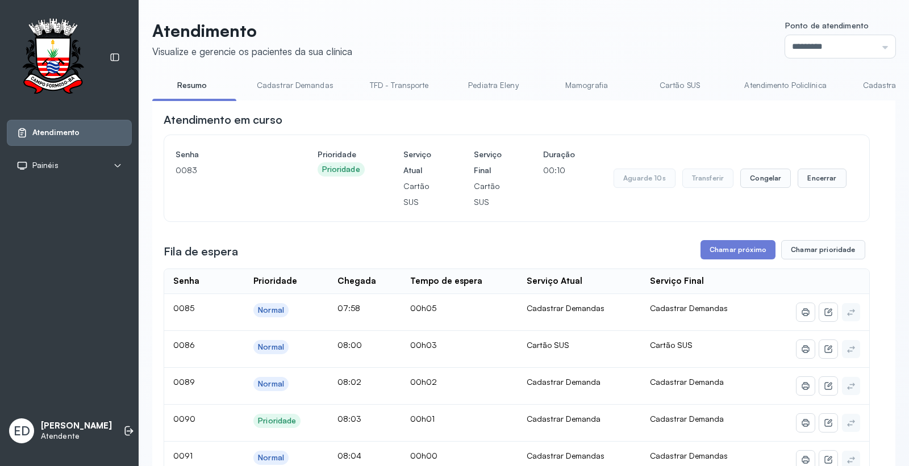
click at [632, 22] on header "Atendimento Visualize e gerencie os pacientes da sua clínica Ponto de atendimen…" at bounding box center [523, 38] width 743 height 37
click at [635, 20] on header "Atendimento Visualize e gerencie os pacientes da sua clínica Ponto de atendimen…" at bounding box center [523, 38] width 743 height 37
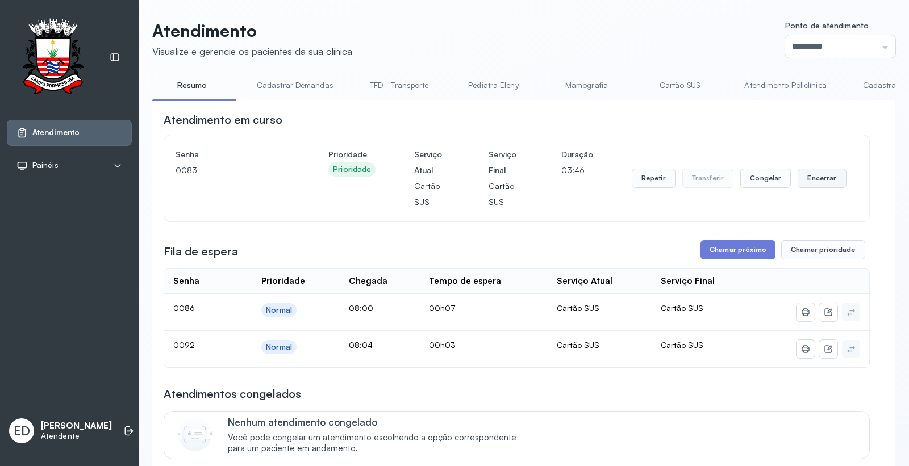
click at [814, 188] on button "Encerrar" at bounding box center [822, 178] width 48 height 19
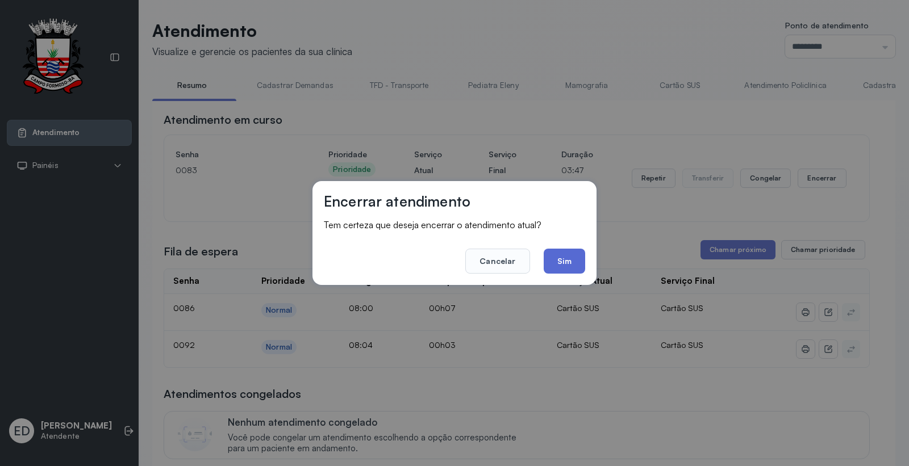
click at [572, 259] on button "Sim" at bounding box center [564, 261] width 41 height 25
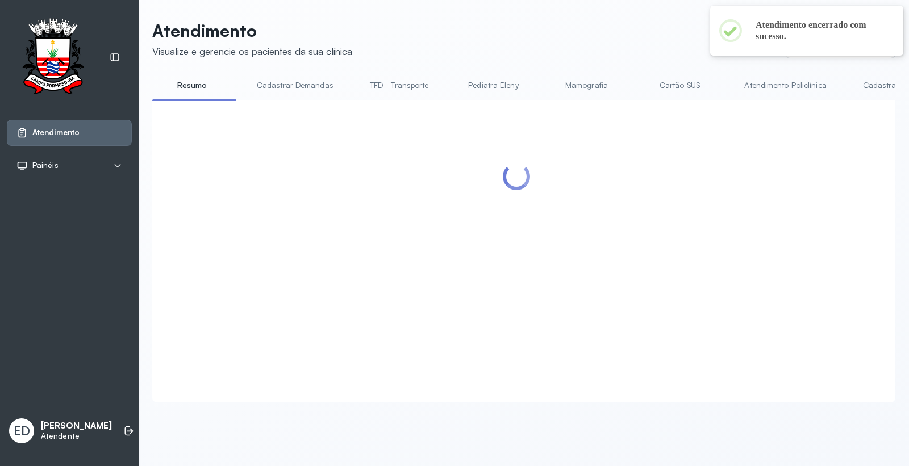
click at [506, 36] on header "Atendimento Visualize e gerencie os pacientes da sua clínica Ponto de atendimen…" at bounding box center [523, 38] width 743 height 37
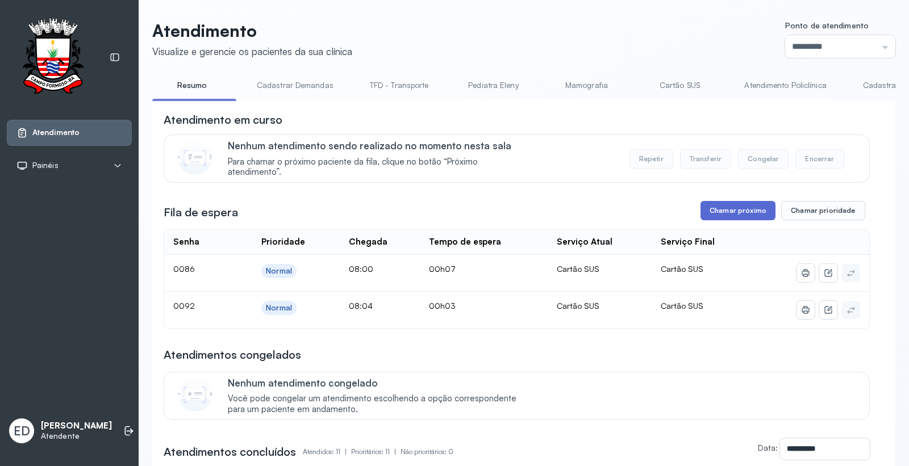
drag, startPoint x: 758, startPoint y: 208, endPoint x: 754, endPoint y: 214, distance: 7.3
click at [754, 214] on button "Chamar próximo" at bounding box center [738, 210] width 75 height 19
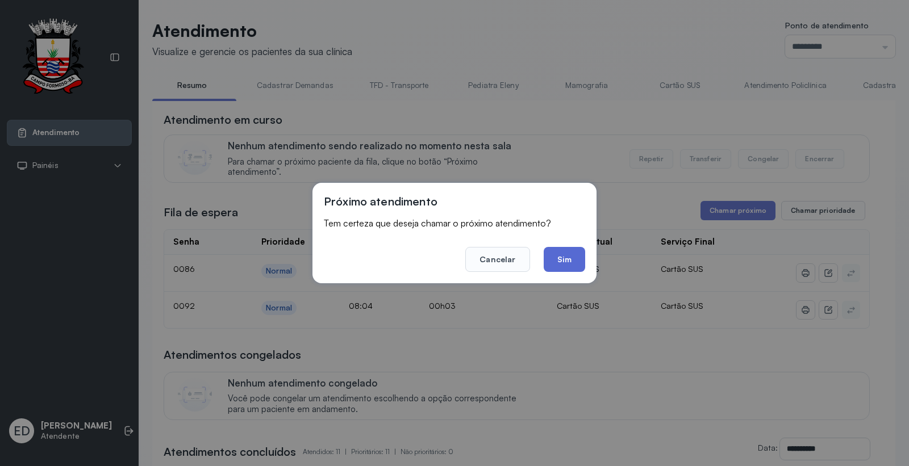
click at [561, 258] on button "Sim" at bounding box center [564, 259] width 41 height 25
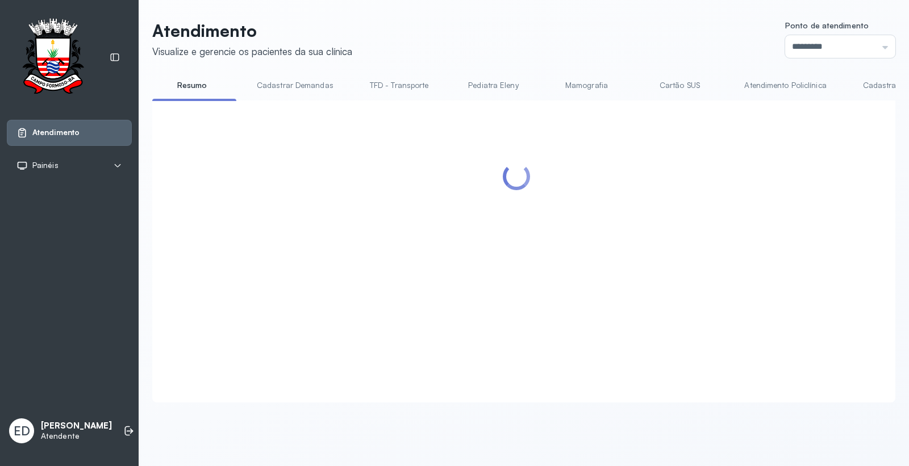
click at [768, 89] on link "Atendimento Policlínica" at bounding box center [785, 85] width 105 height 19
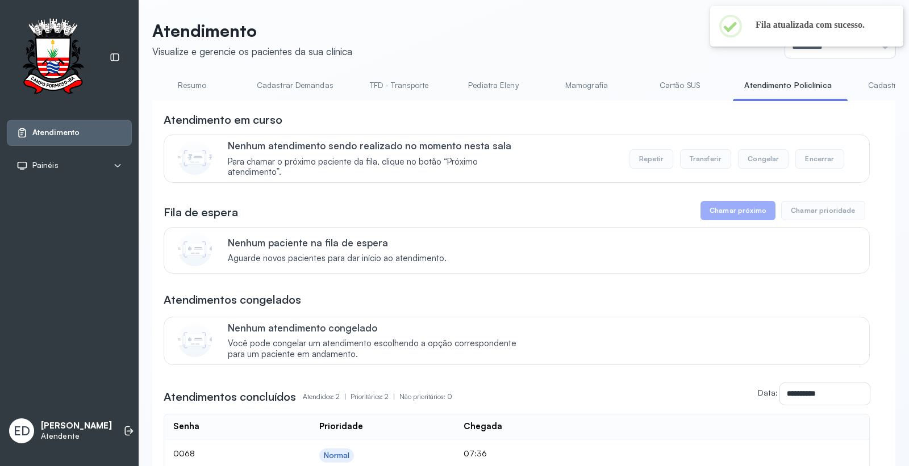
click at [191, 84] on link "Resumo" at bounding box center [192, 85] width 80 height 19
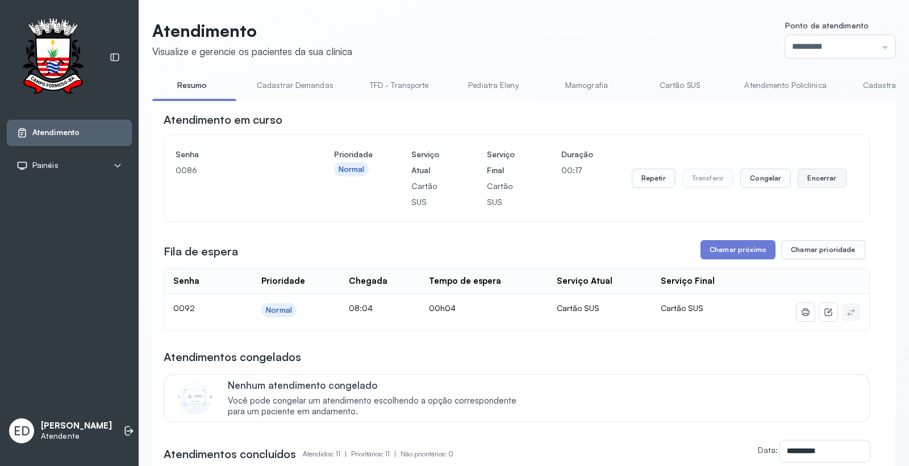
click at [819, 177] on button "Encerrar" at bounding box center [822, 178] width 48 height 19
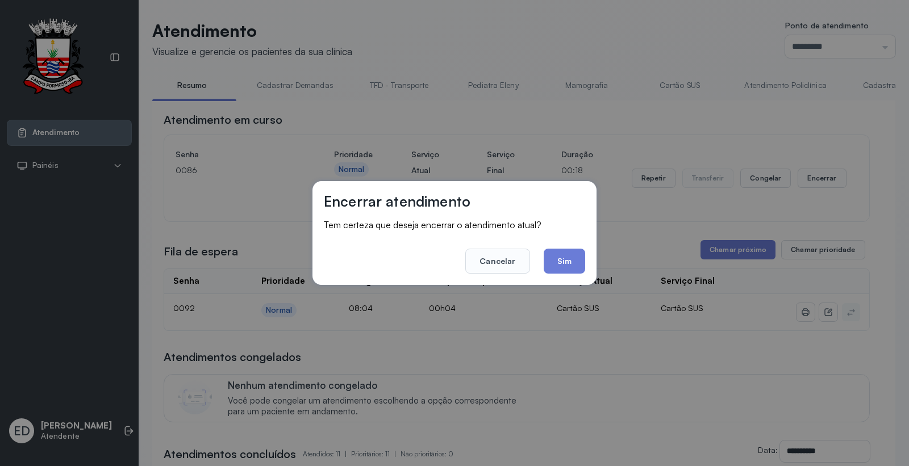
drag, startPoint x: 543, startPoint y: 255, endPoint x: 557, endPoint y: 259, distance: 14.9
click at [545, 259] on button "Sim" at bounding box center [564, 261] width 41 height 25
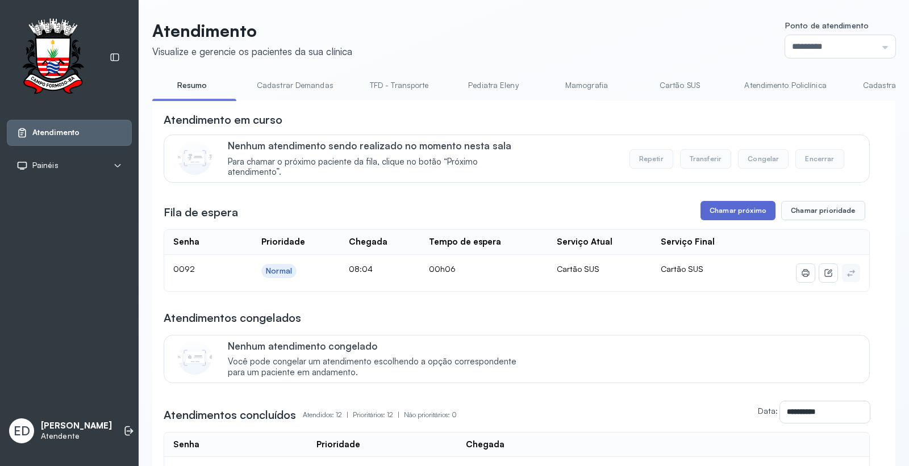
click at [720, 218] on button "Chamar próximo" at bounding box center [738, 210] width 75 height 19
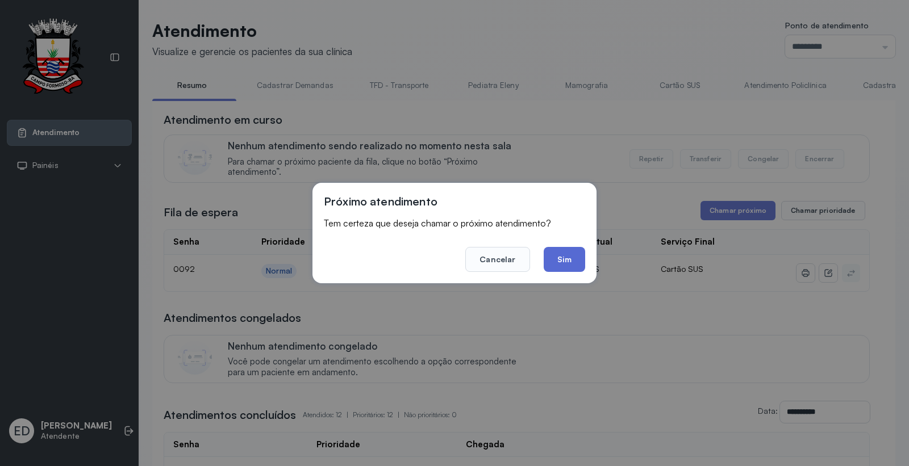
click at [569, 260] on button "Sim" at bounding box center [564, 259] width 41 height 25
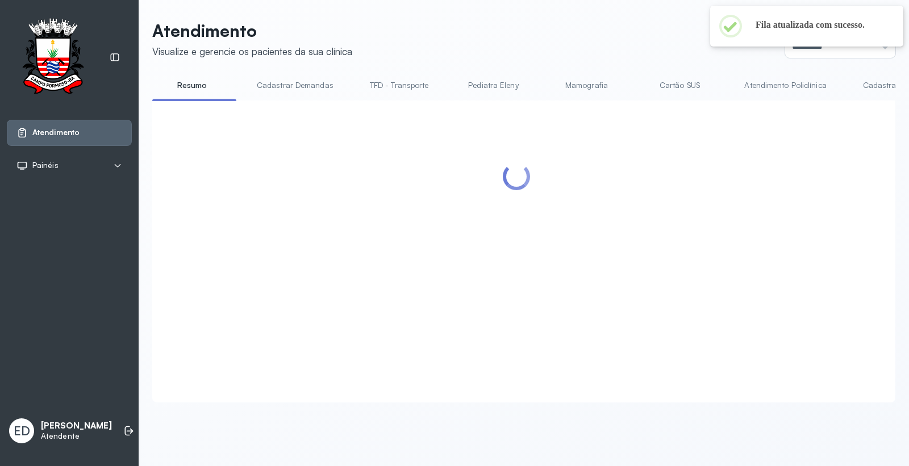
click at [501, 45] on header "Atendimento Visualize e gerencie os pacientes da sua clínica Ponto de atendimen…" at bounding box center [523, 38] width 743 height 37
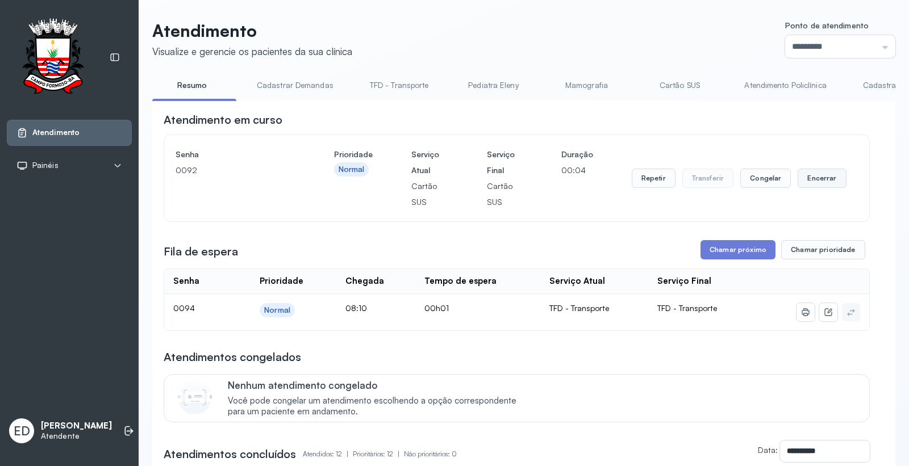
click at [803, 182] on button "Encerrar" at bounding box center [822, 178] width 48 height 19
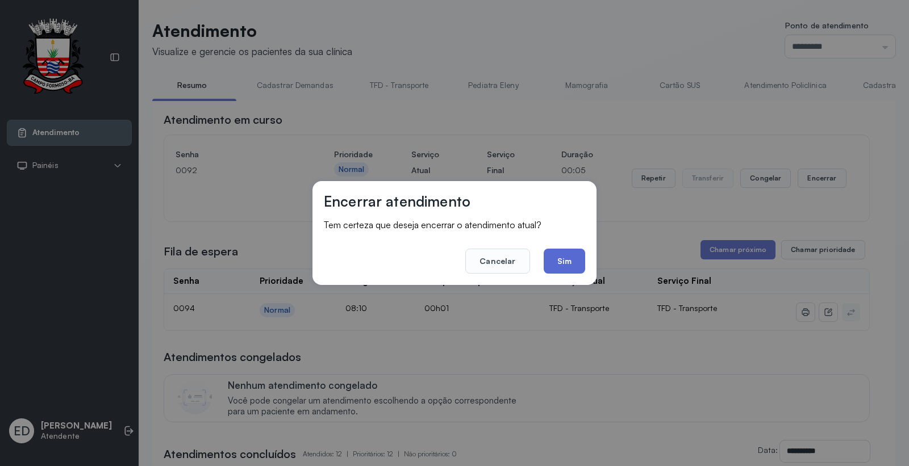
click at [574, 260] on button "Sim" at bounding box center [564, 261] width 41 height 25
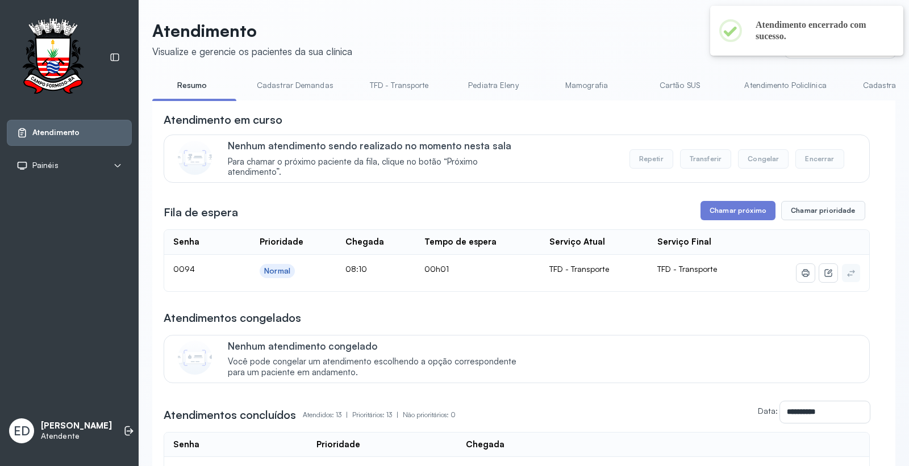
click at [783, 87] on link "Atendimento Policlínica" at bounding box center [785, 85] width 105 height 19
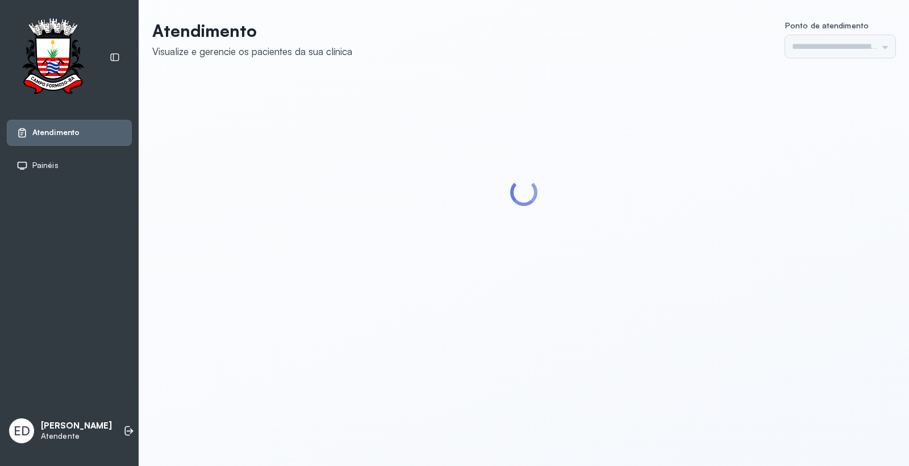
type input "*********"
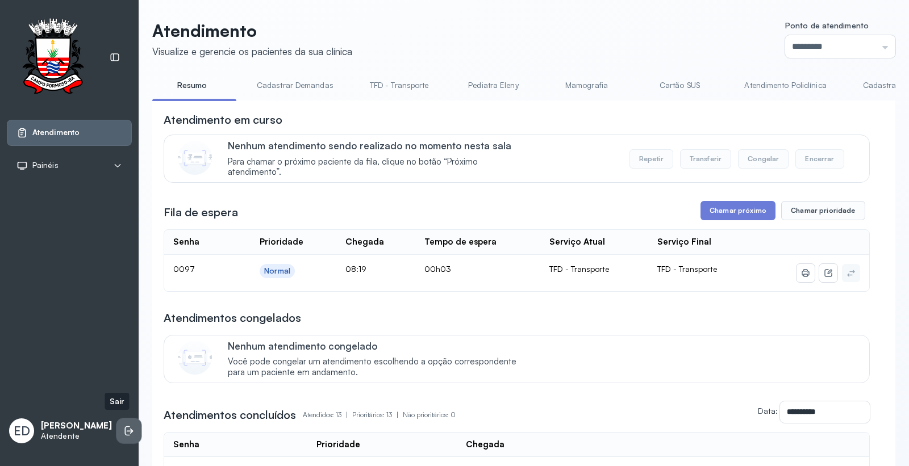
click at [123, 426] on icon at bounding box center [128, 431] width 11 height 11
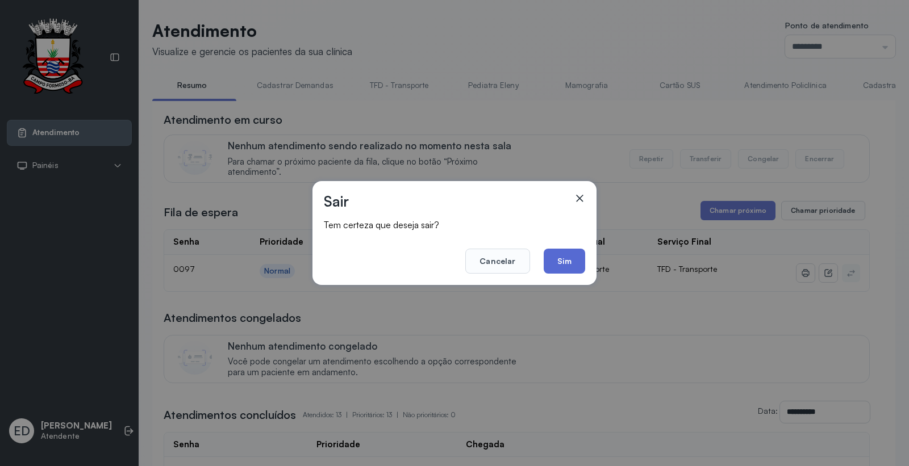
click at [569, 269] on button "Sim" at bounding box center [564, 261] width 41 height 25
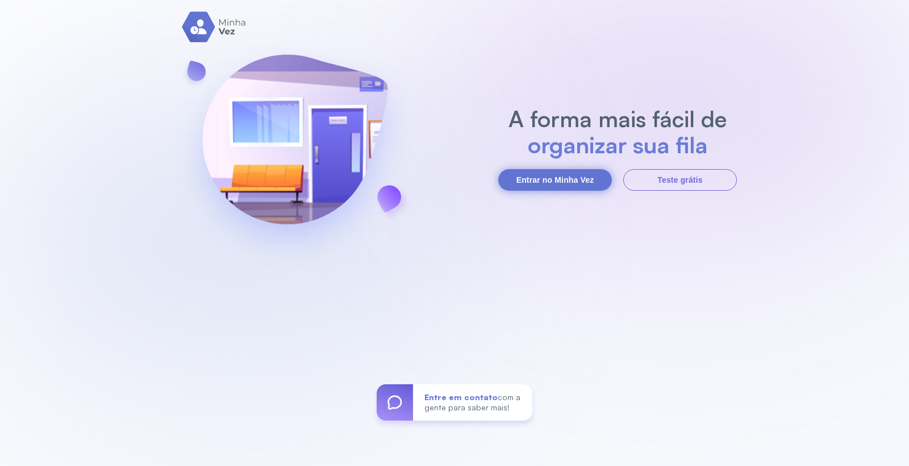
click at [567, 185] on button "Entrar no Minha Vez" at bounding box center [555, 180] width 114 height 22
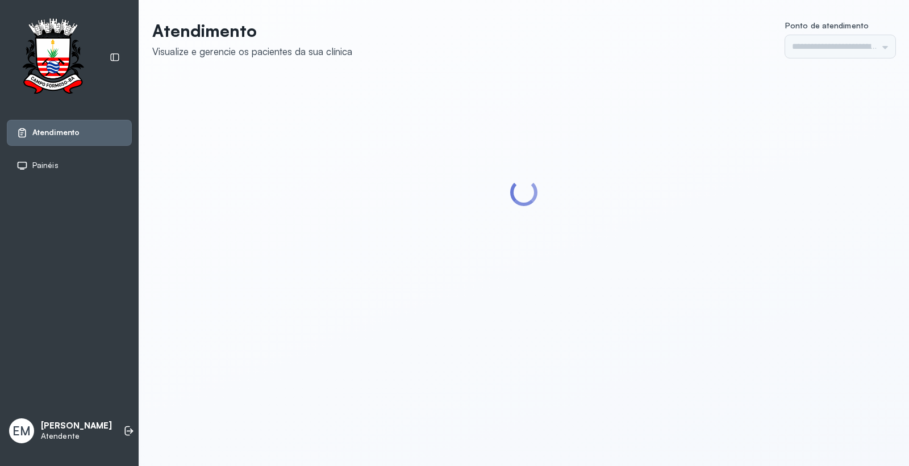
type input "*********"
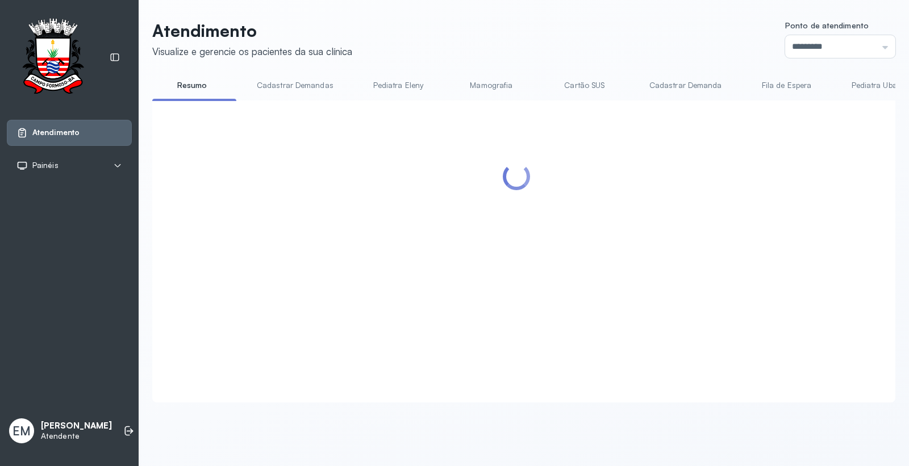
click at [742, 215] on div at bounding box center [517, 238] width 706 height 252
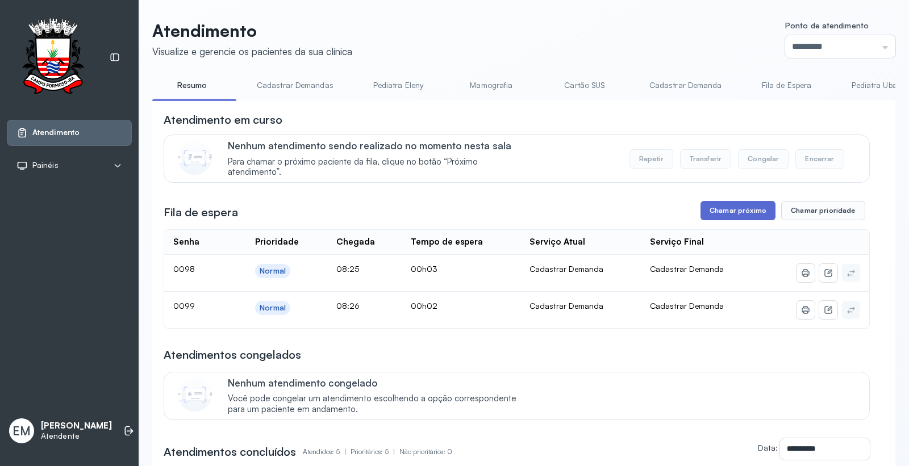
click at [762, 215] on button "Chamar próximo" at bounding box center [738, 210] width 75 height 19
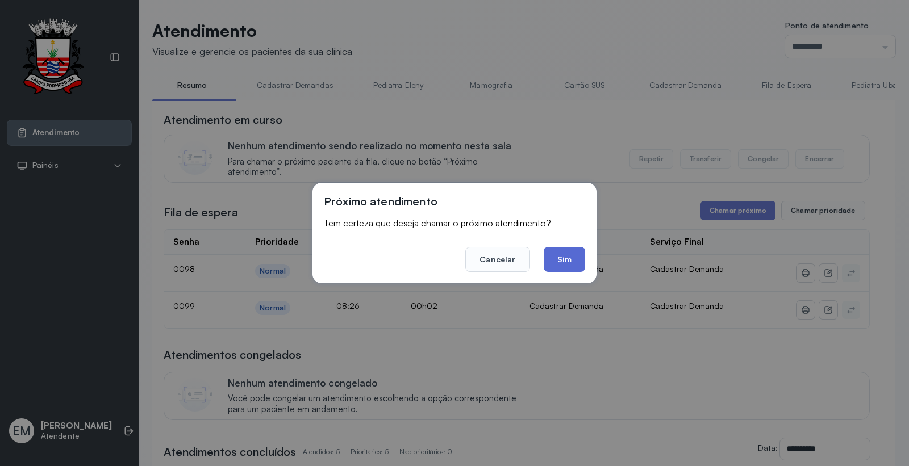
click at [561, 259] on button "Sim" at bounding box center [564, 259] width 41 height 25
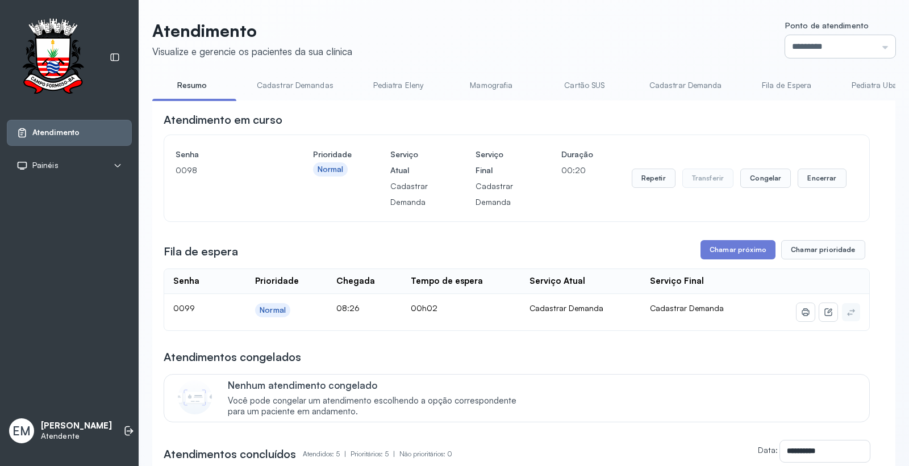
click at [847, 45] on input "*********" at bounding box center [840, 46] width 110 height 23
type input "*********"
click at [802, 187] on div "Atendimento Visualize e gerencie os pacientes da sua clínica Ponto de atendimen…" at bounding box center [523, 377] width 743 height 714
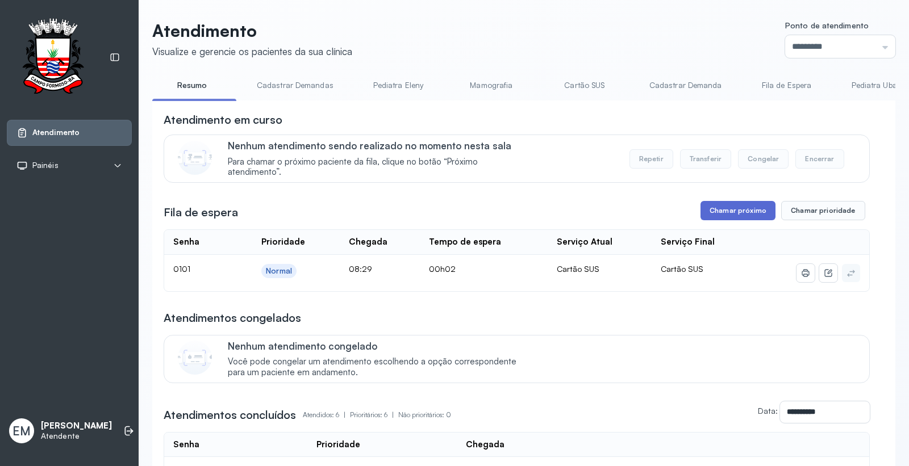
click at [728, 209] on button "Chamar próximo" at bounding box center [738, 210] width 75 height 19
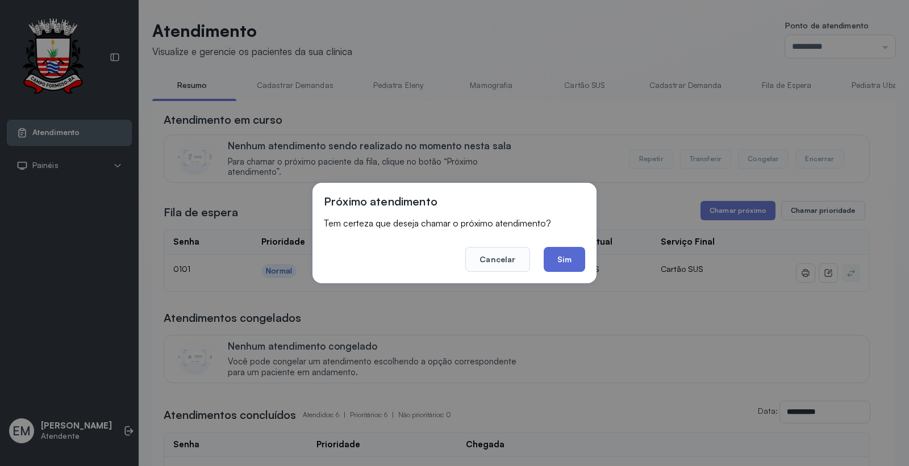
click at [557, 259] on button "Sim" at bounding box center [564, 259] width 41 height 25
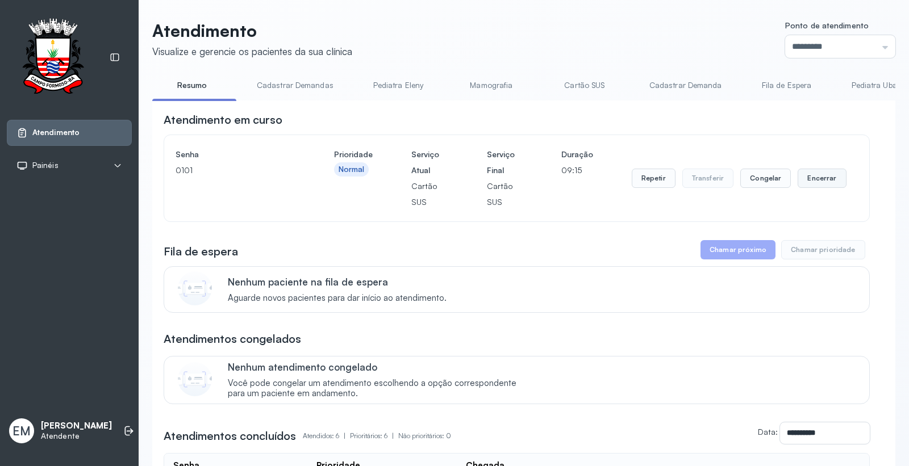
click at [798, 179] on button "Encerrar" at bounding box center [822, 178] width 48 height 19
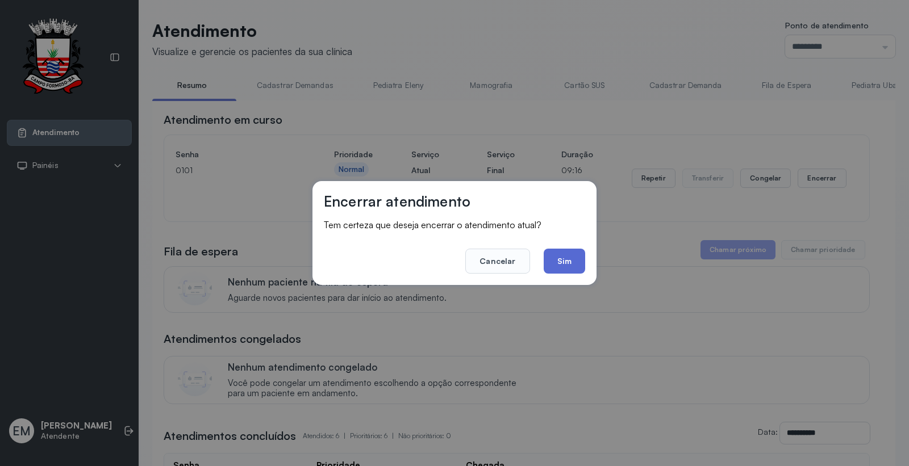
click at [584, 252] on button "Sim" at bounding box center [564, 261] width 41 height 25
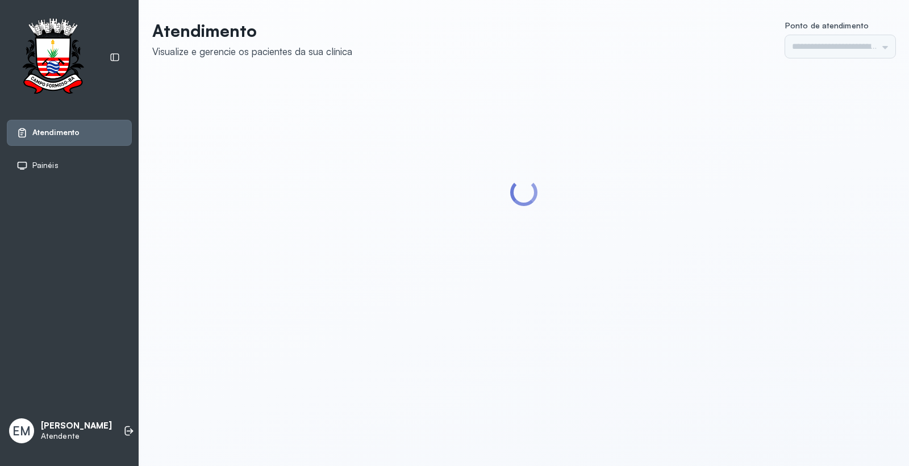
type input "*********"
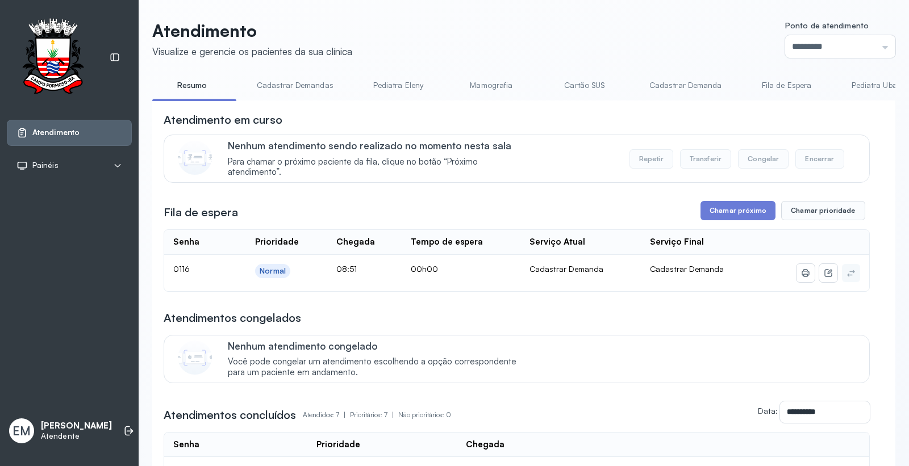
click at [715, 198] on div "**********" at bounding box center [517, 400] width 706 height 576
click at [723, 218] on button "Chamar próximo" at bounding box center [738, 210] width 75 height 19
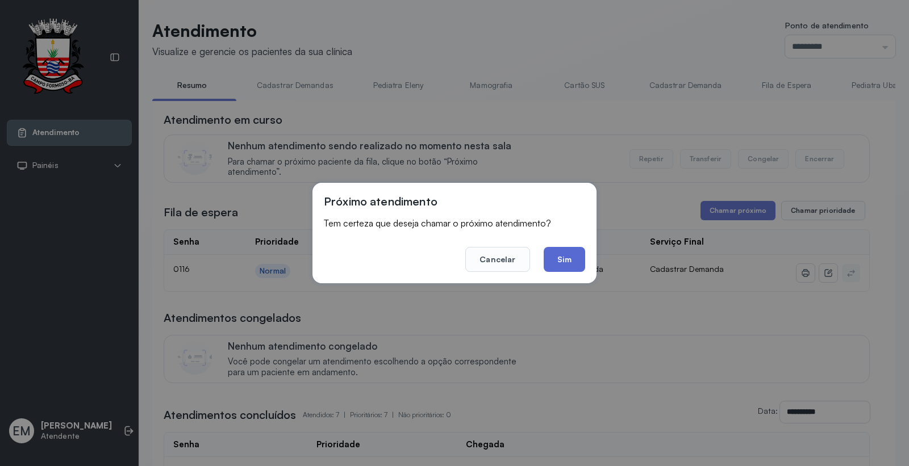
click at [556, 258] on button "Sim" at bounding box center [564, 259] width 41 height 25
